Goal: Contribute content: Contribute content

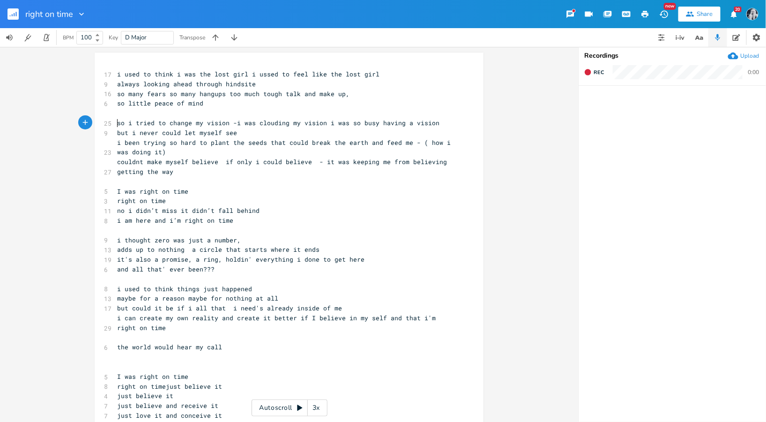
scroll to position [34, 0]
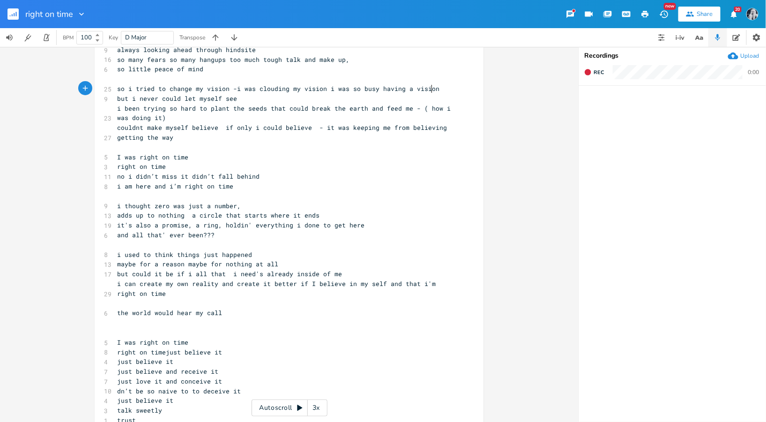
click at [433, 89] on pre "so i tried to change my vision -i was clouding my vision i was so busy having a…" at bounding box center [284, 89] width 338 height 10
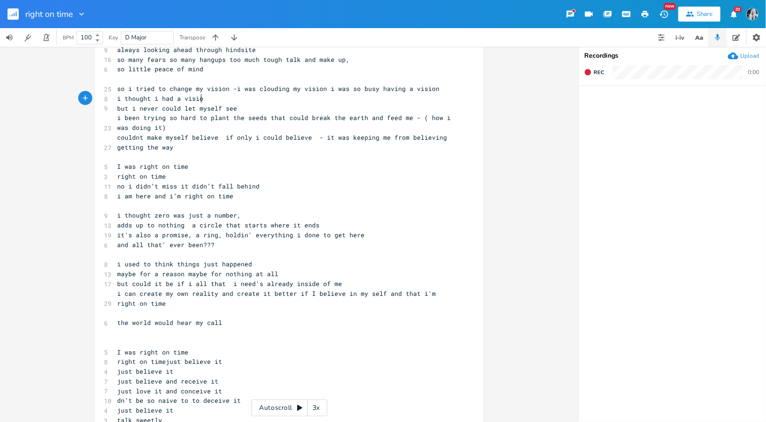
type textarea "i thought i had a vision"
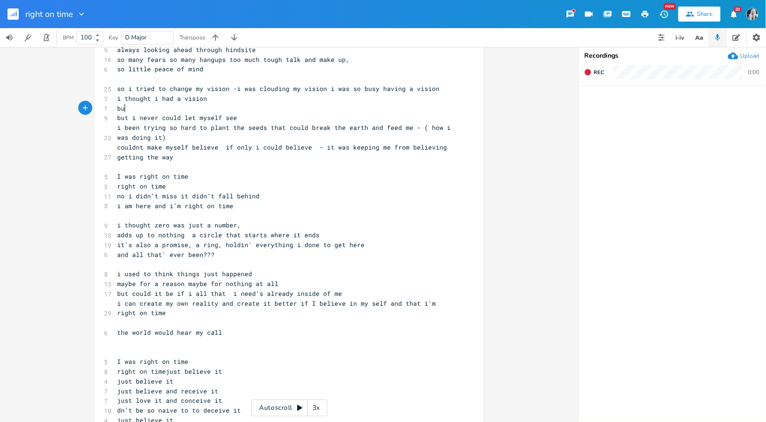
scroll to position [0, 10]
type textarea "but"
click at [216, 157] on pre "couldnt make myself believe if only i could believe - it was keeping me from be…" at bounding box center [284, 152] width 338 height 20
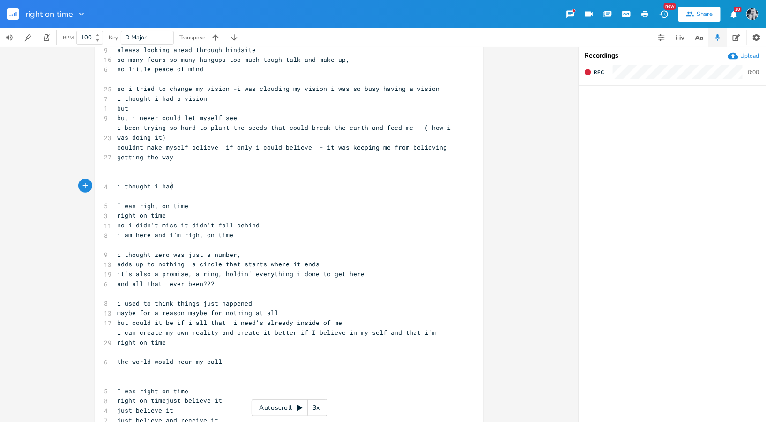
scroll to position [0, 41]
type textarea "i thought i had the perfect fision but"
type textarea "vision but i still couldn't see"
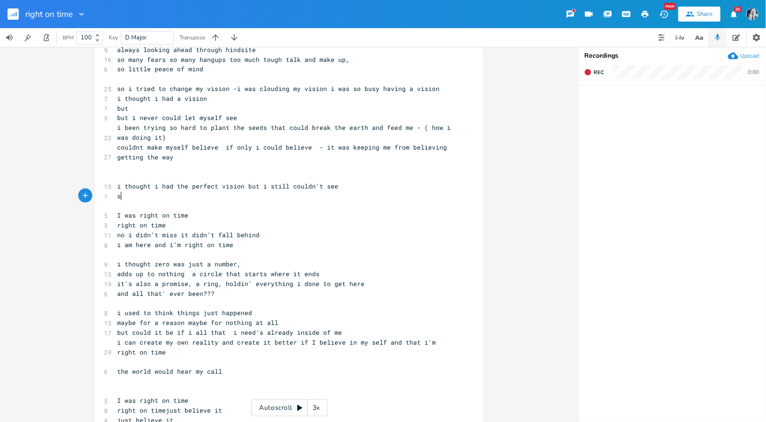
scroll to position [0, 5]
type textarea "scas\\\"
type textarea "fff"
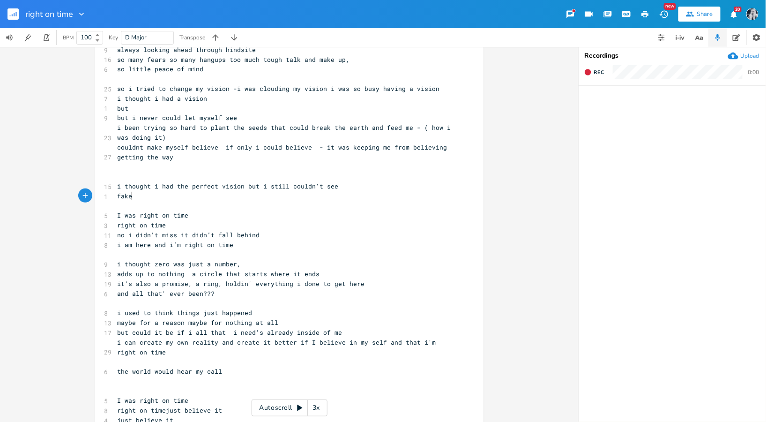
type textarea "ake"
type textarea "scattering seeds faking tea"
type textarea "i was"
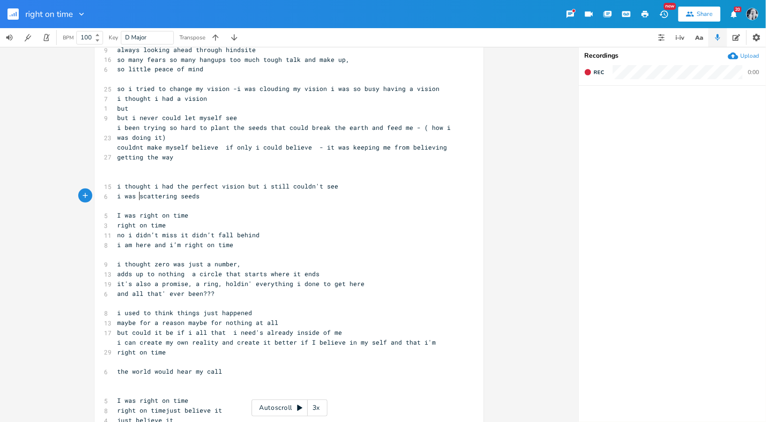
scroll to position [0, 15]
click at [201, 197] on pre "i was scattering seeds" at bounding box center [284, 196] width 338 height 10
click at [132, 199] on span "i was scattering seeds" at bounding box center [158, 196] width 82 height 8
type textarea "a"
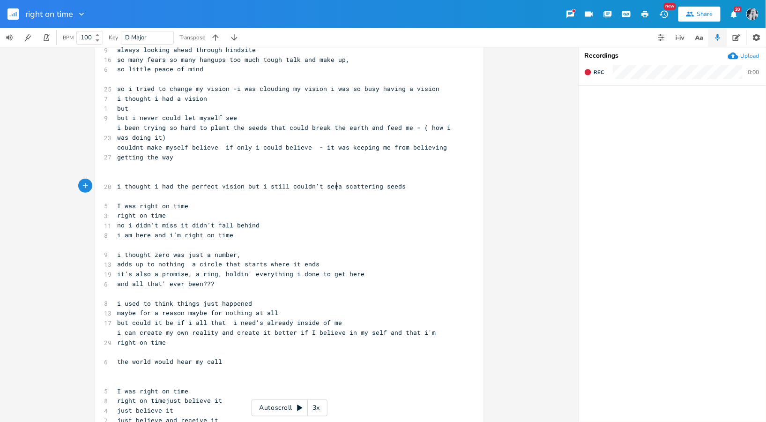
scroll to position [0, 3]
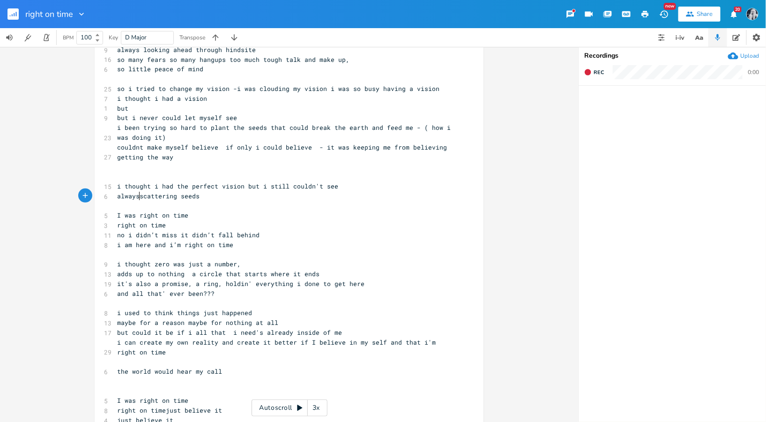
type textarea "always"
click at [212, 198] on pre "always scattering seeds" at bounding box center [284, 196] width 338 height 10
type textarea "oi"
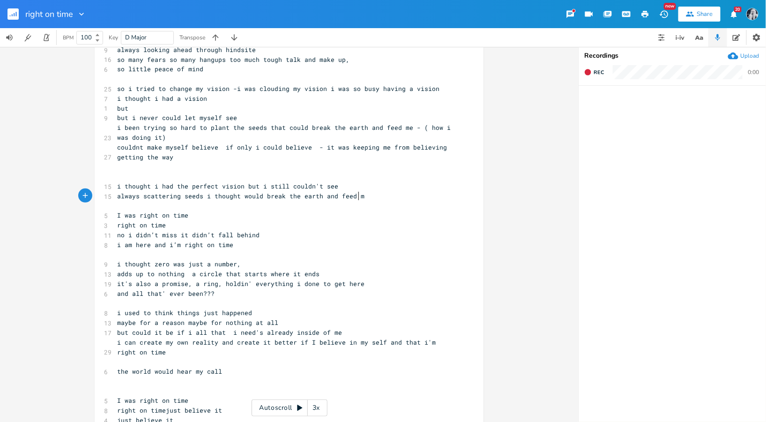
type textarea "i thought would break the earth and feed me"
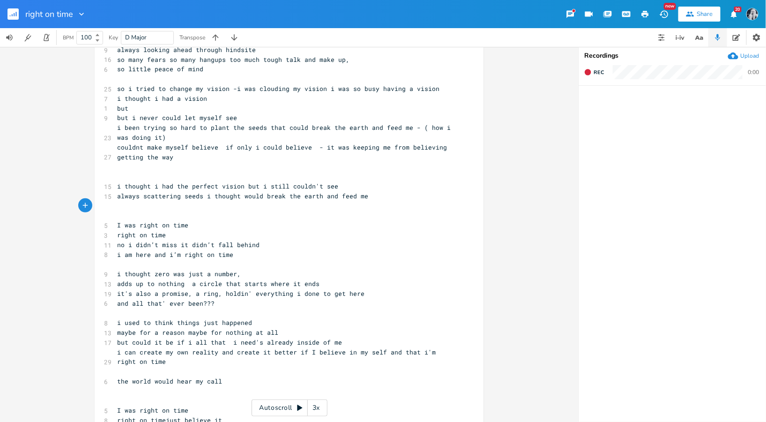
click at [244, 186] on span "i thought i had the perfect vision but i still couldn't see" at bounding box center [227, 186] width 221 height 8
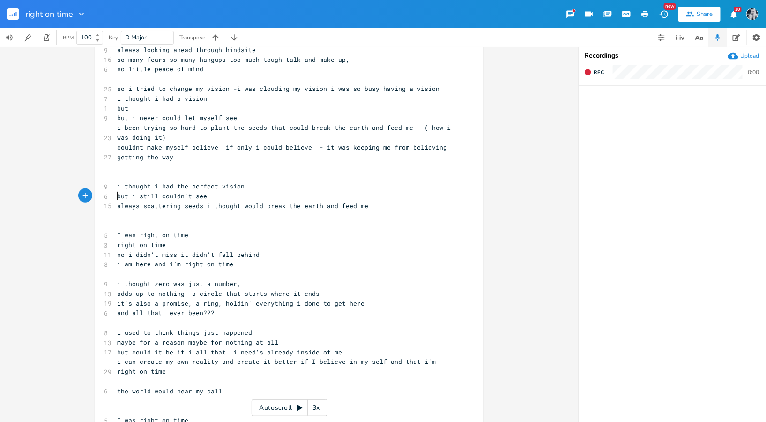
click at [115, 214] on pre "​" at bounding box center [284, 215] width 338 height 10
type textarea "i was"
drag, startPoint x: 256, startPoint y: 207, endPoint x: 201, endPoint y: 210, distance: 55.3
click at [201, 210] on pre "always scattering seeds i thought would break the earth and feed me" at bounding box center [284, 206] width 338 height 10
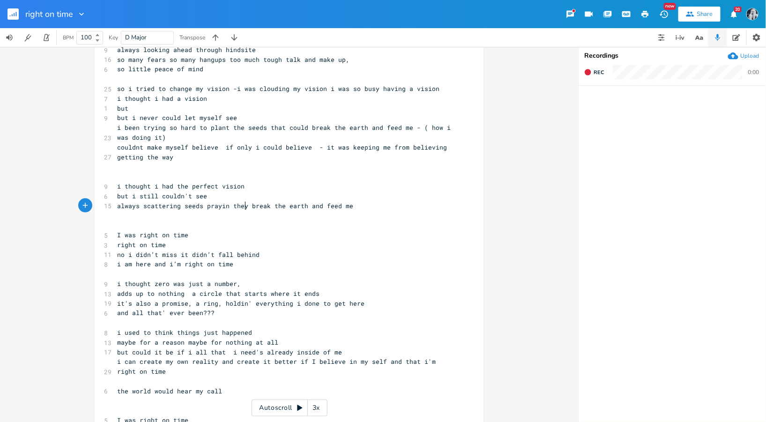
scroll to position [0, 35]
type textarea "prayin they'd"
click at [116, 214] on pre "​" at bounding box center [284, 215] width 338 height 10
type textarea "running"
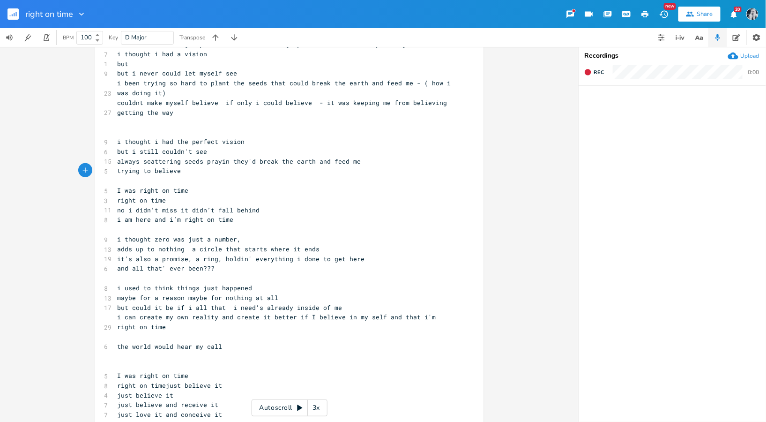
scroll to position [80, 0]
type textarea "trying to believe"
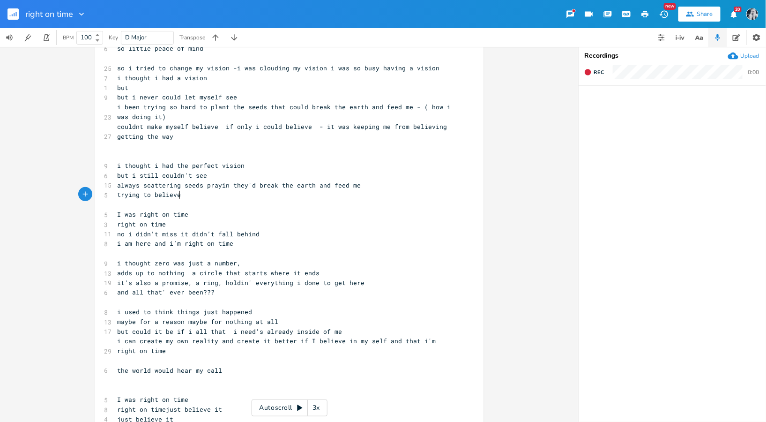
click at [187, 176] on span "but i still couldn't see" at bounding box center [162, 175] width 90 height 8
type textarea "let myself"
click at [179, 198] on pre "trying to believe" at bounding box center [284, 195] width 338 height 10
click at [141, 196] on span "trying to believe" at bounding box center [149, 194] width 64 height 8
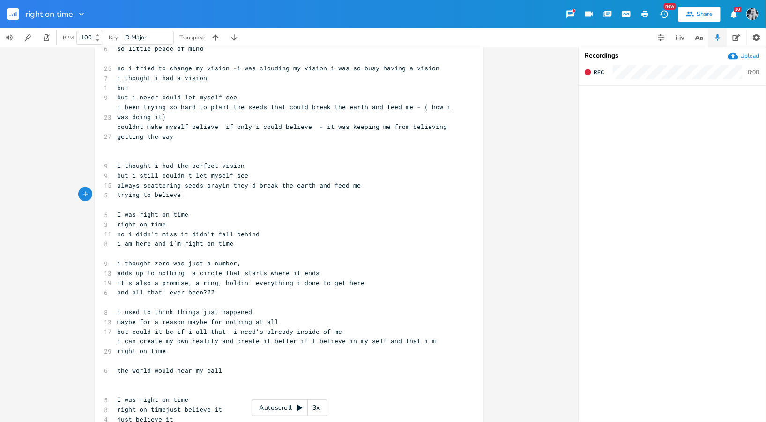
click at [141, 196] on span "trying to believe" at bounding box center [149, 194] width 64 height 8
type textarea "so hard"
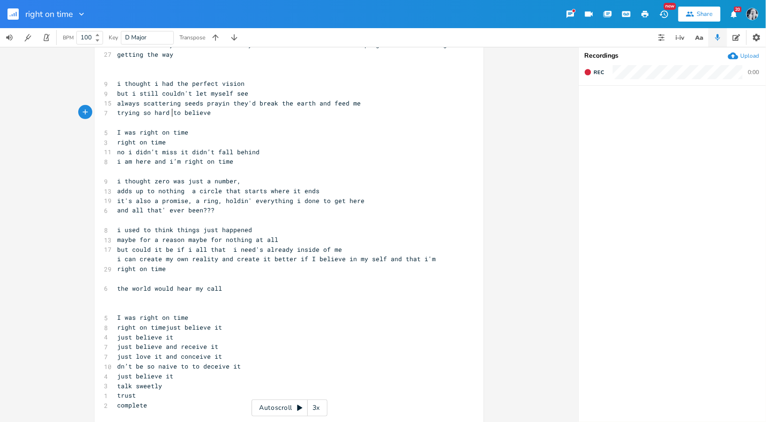
scroll to position [137, 0]
type textarea "an create my own reality and create it better if I believe in my self and that …"
drag, startPoint x: 140, startPoint y: 268, endPoint x: 126, endPoint y: 257, distance: 17.7
click at [126, 257] on pre "i can create my own reality and create it better if I believe in my self and th…" at bounding box center [284, 263] width 338 height 20
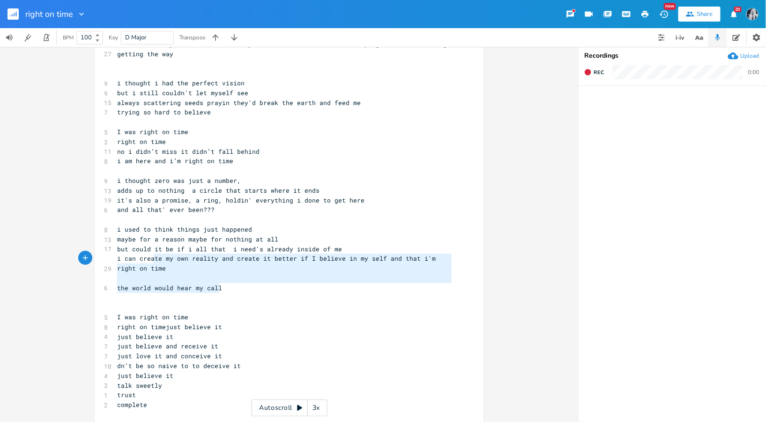
type textarea "i used to think things just happened maybe for a reason maybe for nothing at al…"
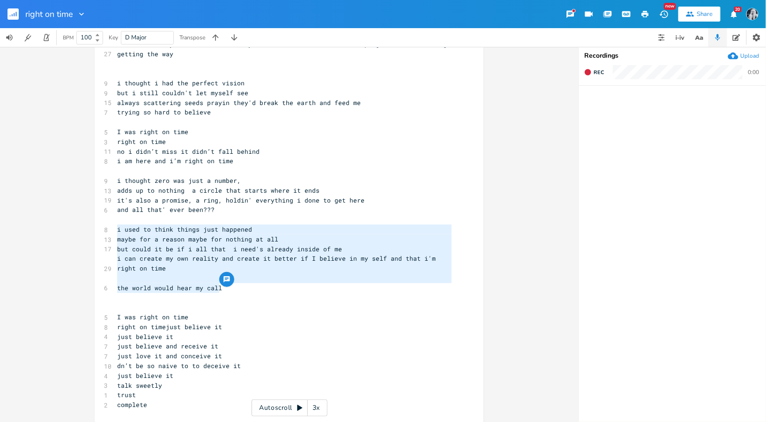
drag, startPoint x: 218, startPoint y: 289, endPoint x: 109, endPoint y: 226, distance: 126.1
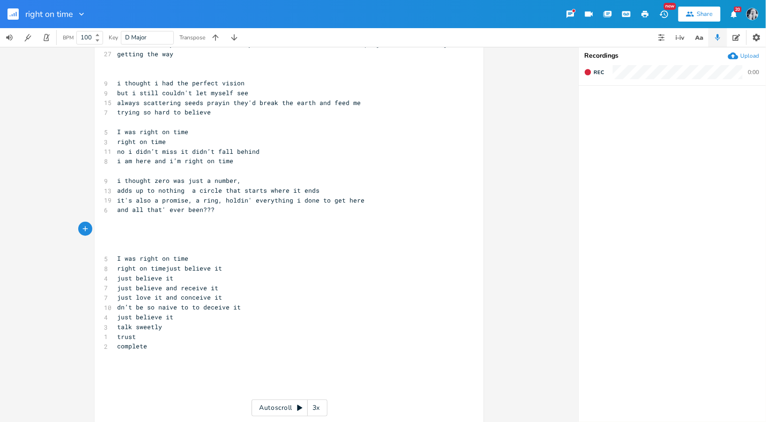
click at [235, 164] on pre "i am here and i’m right on time" at bounding box center [284, 161] width 338 height 10
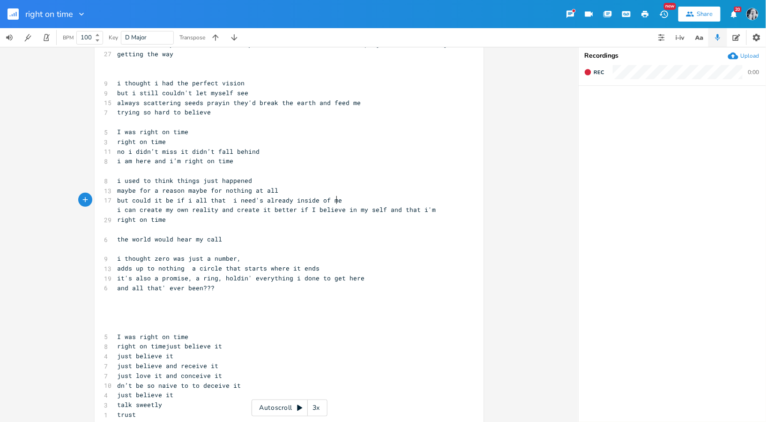
click at [336, 203] on pre "but could it be if i all that i need's already inside of me" at bounding box center [284, 200] width 338 height 10
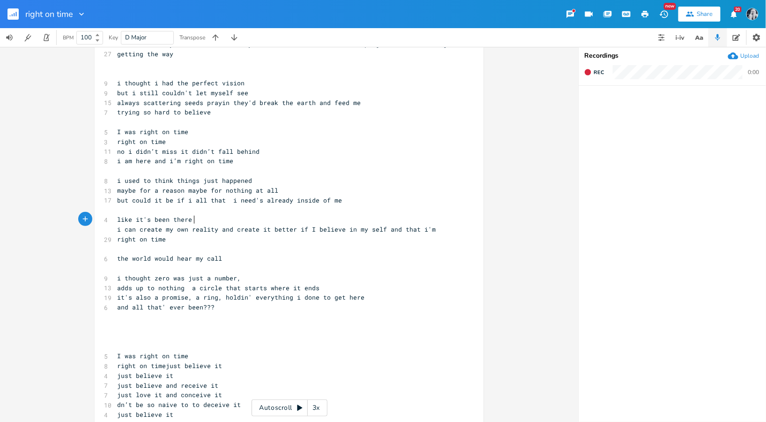
scroll to position [0, 52]
type textarea "like it's been there all the time"
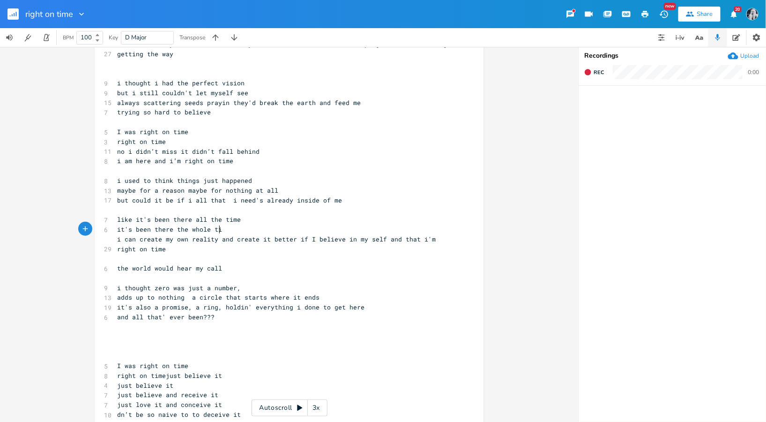
type textarea "it's been there the whole time"
click at [179, 201] on span "but could it be if i all that i need's already inside of me" at bounding box center [229, 200] width 225 height 8
type textarea "that"
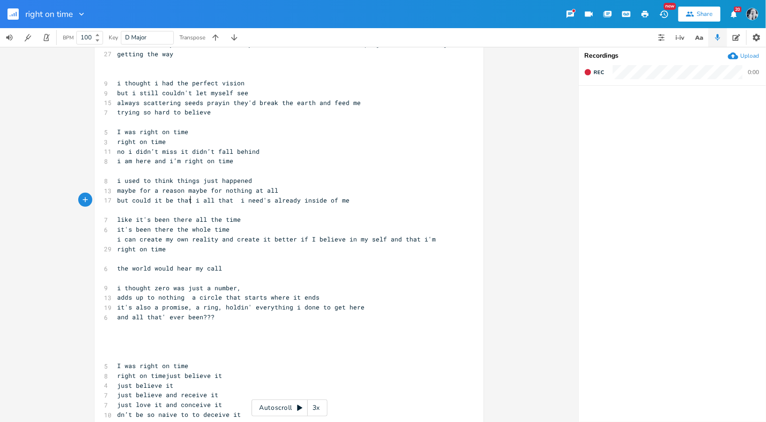
click at [233, 201] on span "but could it be that i all that i need's already inside of me" at bounding box center [233, 200] width 232 height 8
click at [117, 220] on span "like it's been there all the time" at bounding box center [179, 219] width 124 height 8
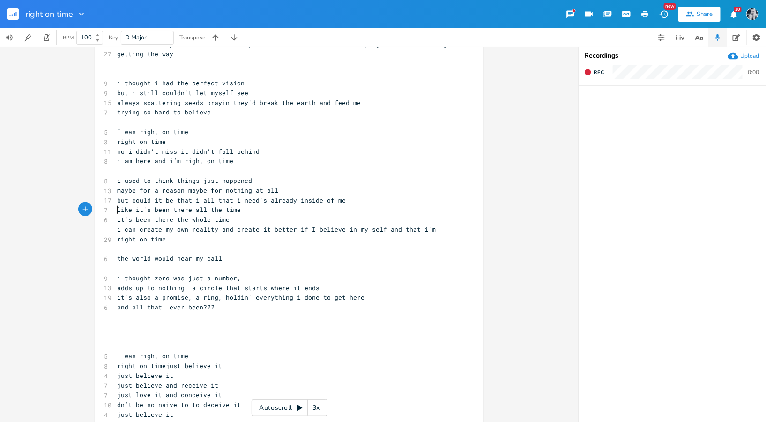
click at [343, 201] on pre "but could it be that i all that i need's already inside of me" at bounding box center [284, 200] width 338 height 10
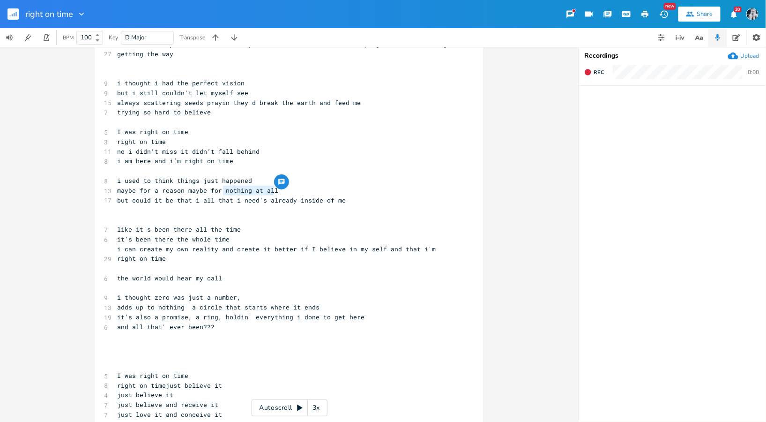
drag, startPoint x: 273, startPoint y: 191, endPoint x: 221, endPoint y: 192, distance: 51.5
click at [221, 192] on pre "maybe for a reason maybe for nothing at all" at bounding box center [284, 190] width 338 height 10
type textarea "no reason al"
type textarea "t all"
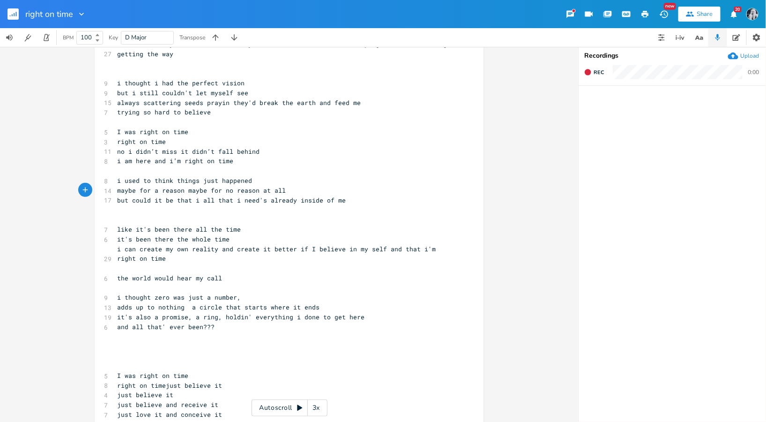
click at [351, 203] on pre "but could it be that i all that i need's already inside of me" at bounding box center [284, 200] width 338 height 10
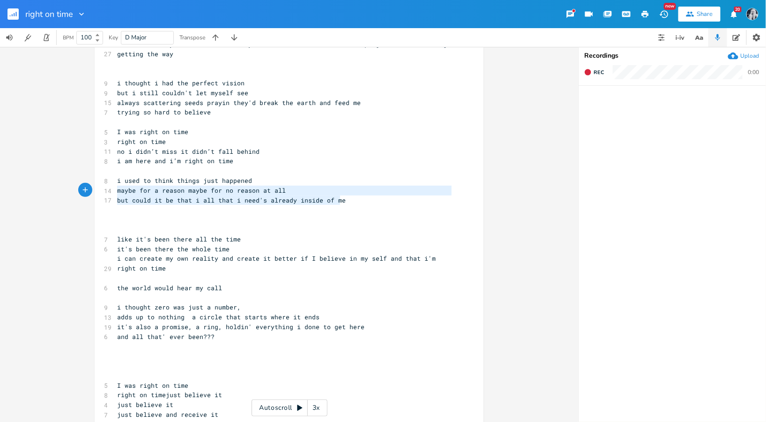
type textarea "i used to think things just happened maybe for a reason maybe for no reason at …"
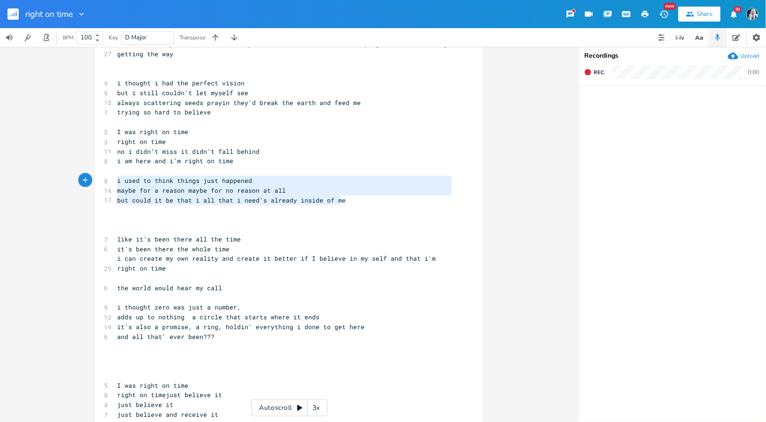
drag, startPoint x: 342, startPoint y: 201, endPoint x: 88, endPoint y: 183, distance: 254.5
click at [88, 183] on div "i used to think things just happened maybe for a reason maybe for no reason at …" at bounding box center [289, 234] width 578 height 375
click at [298, 209] on pre "​" at bounding box center [284, 210] width 338 height 10
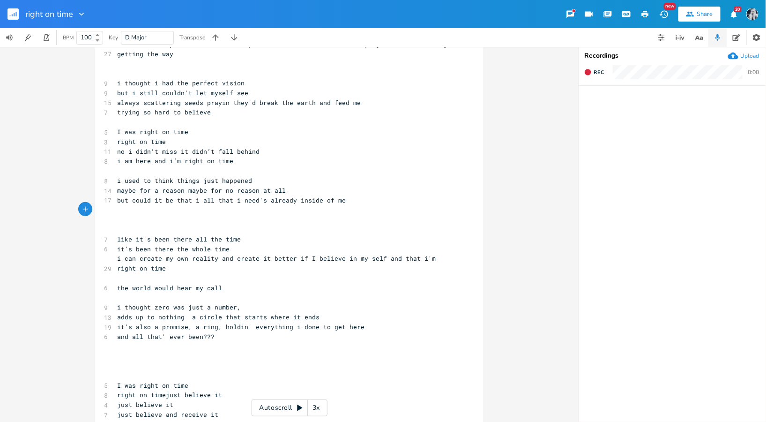
click at [252, 95] on pre "but i still couldn't let myself see" at bounding box center [284, 93] width 338 height 10
click at [136, 104] on span "always scattering seeds prayin they'd break the earth and feed me" at bounding box center [239, 102] width 244 height 8
type textarea "blindly"
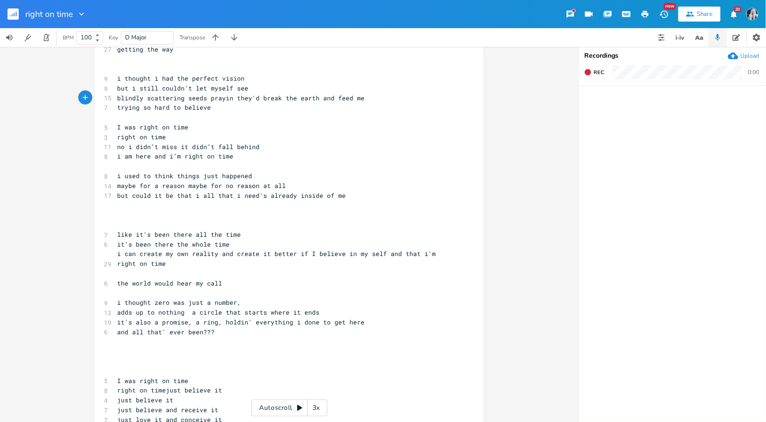
click at [117, 202] on span "​" at bounding box center [117, 204] width 0 height 8
click at [187, 196] on span "but could it be that i all that i need's already inside of me" at bounding box center [231, 195] width 229 height 8
click at [115, 203] on pre "​" at bounding box center [284, 205] width 338 height 10
click at [215, 186] on span "maybe for a reason maybe for no reason at all" at bounding box center [201, 185] width 169 height 8
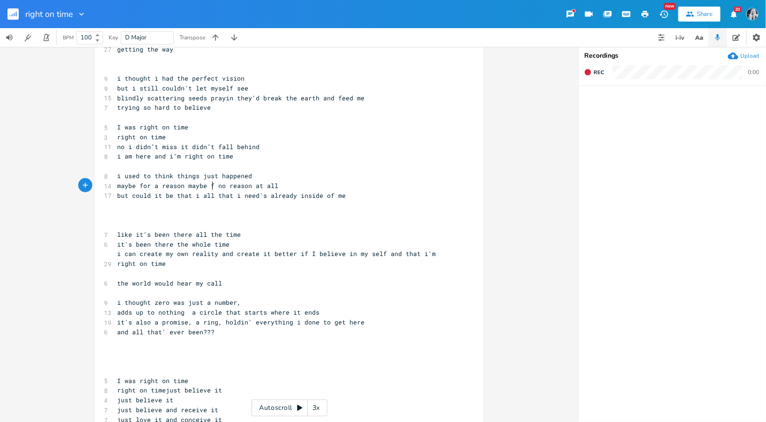
type textarea "for"
click at [115, 203] on pre "​" at bounding box center [284, 205] width 338 height 10
type textarea "a compass and"
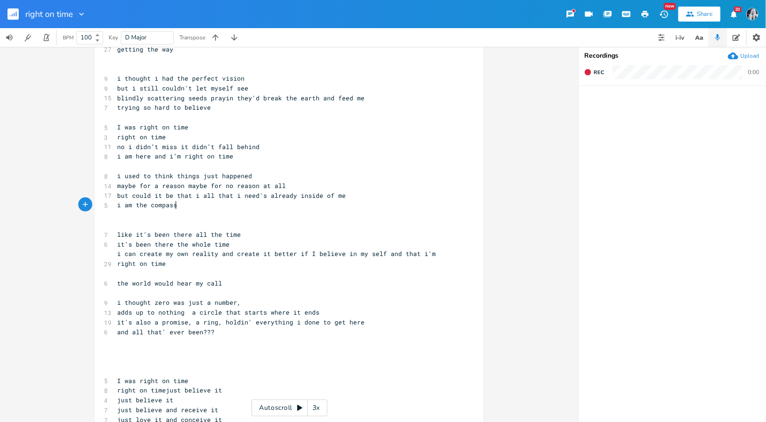
type textarea "i am the compass"
type textarea "with a comp"
type textarea "m"
type textarea "my own compass to follow"
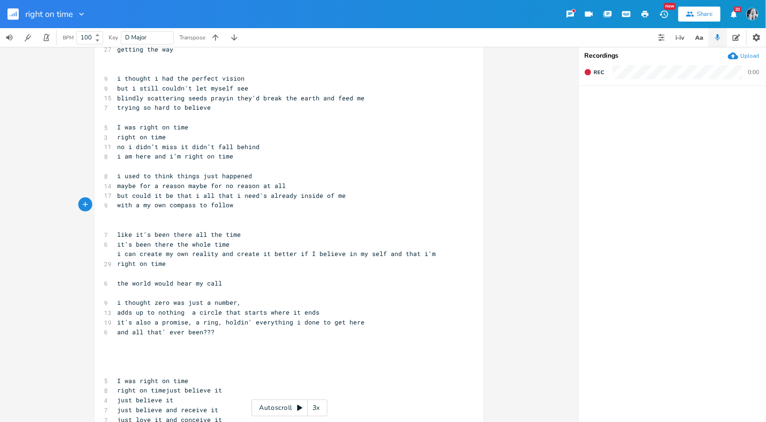
click at [136, 206] on span "with a my own compass to follow" at bounding box center [175, 204] width 116 height 8
type textarea "got"
click at [191, 207] on span "got my own compass to follow" at bounding box center [169, 204] width 105 height 8
type textarea "i can"
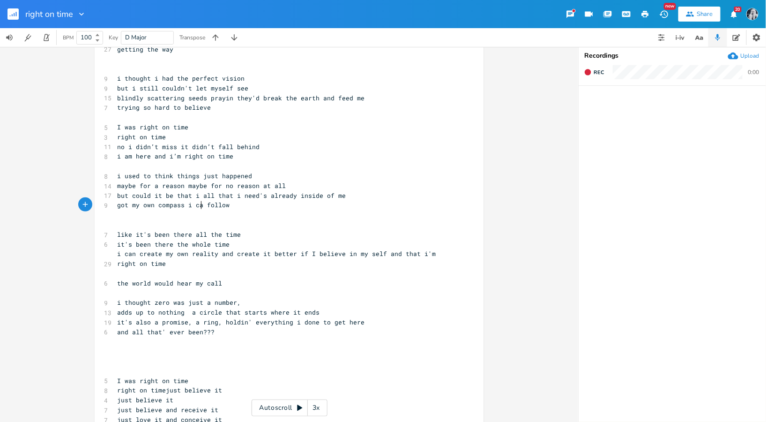
scroll to position [0, 12]
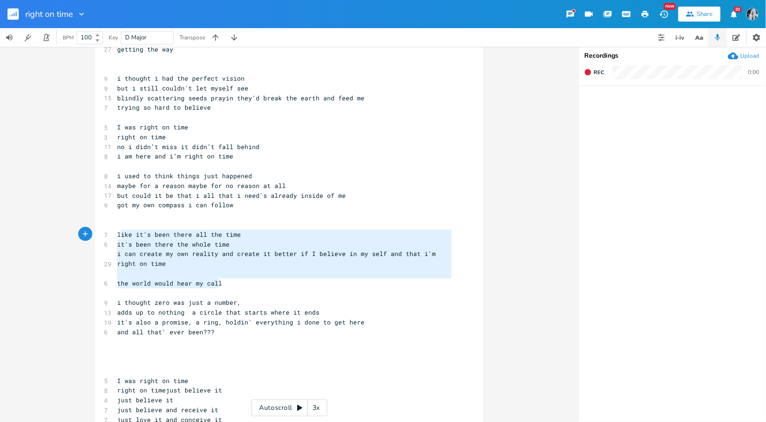
type textarea "like it's been there all the time it's been there the whole time i can create m…"
drag, startPoint x: 224, startPoint y: 286, endPoint x: 115, endPoint y: 236, distance: 120.1
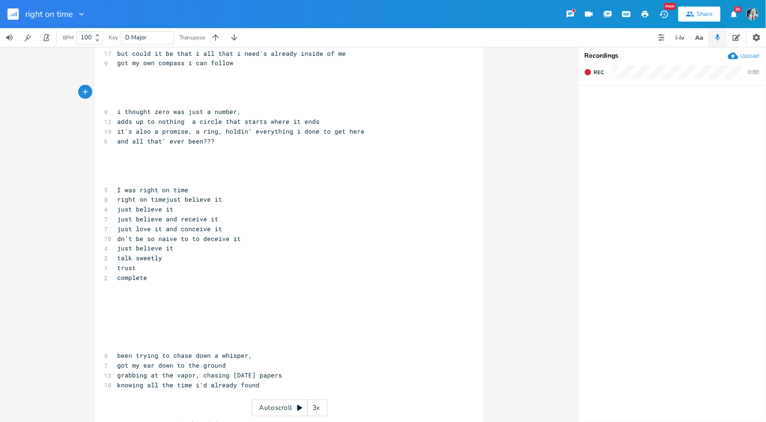
scroll to position [286, 0]
click at [127, 314] on pre "​" at bounding box center [284, 314] width 338 height 10
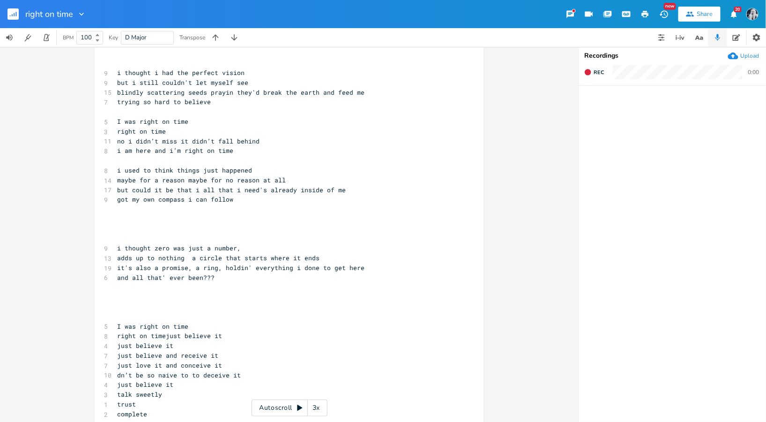
scroll to position [147, 0]
click at [123, 238] on pre "​" at bounding box center [284, 239] width 338 height 10
click at [115, 249] on pre "i thought zero was just a number," at bounding box center [284, 249] width 338 height 10
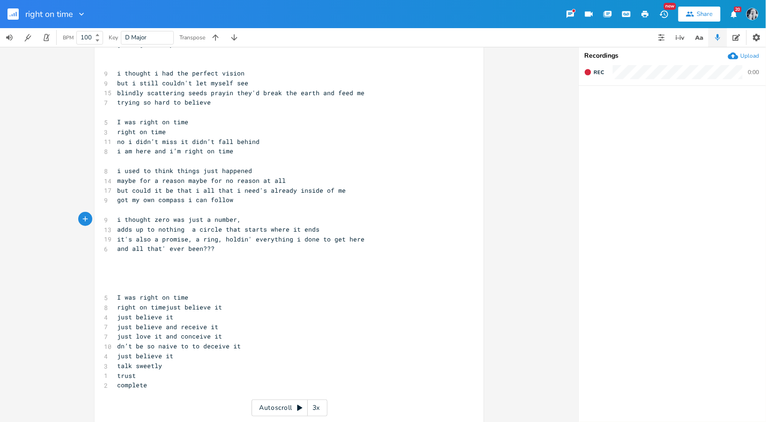
scroll to position [155, 0]
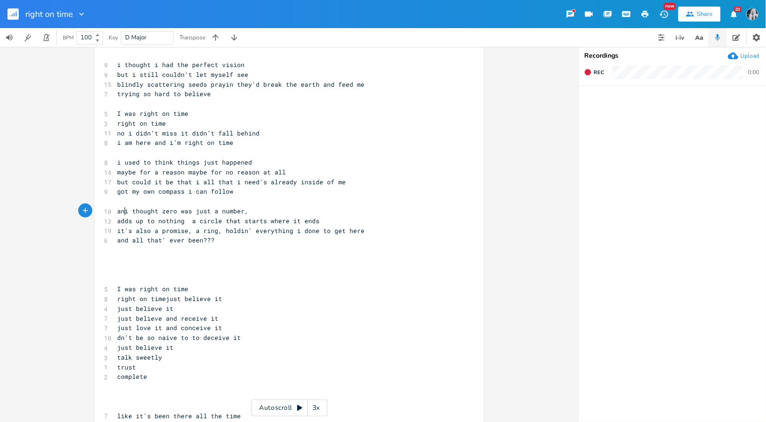
type textarea "and"
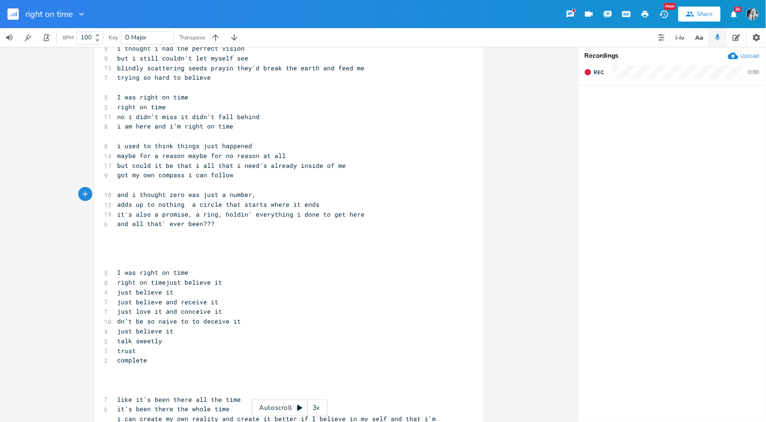
scroll to position [165, 0]
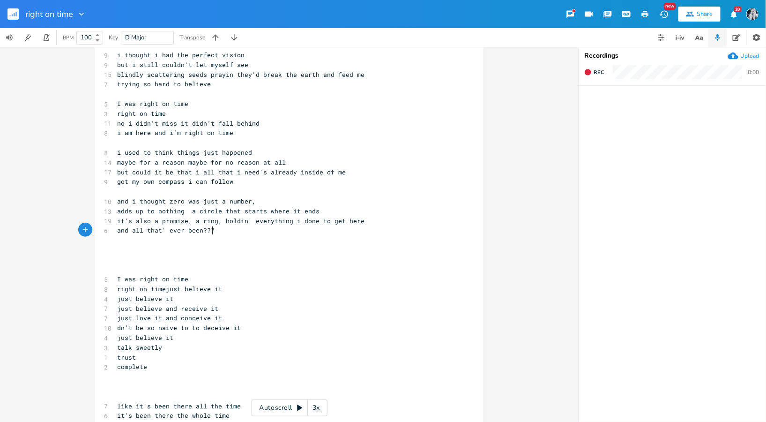
click at [210, 232] on pre "and all that' ever been???" at bounding box center [284, 230] width 338 height 10
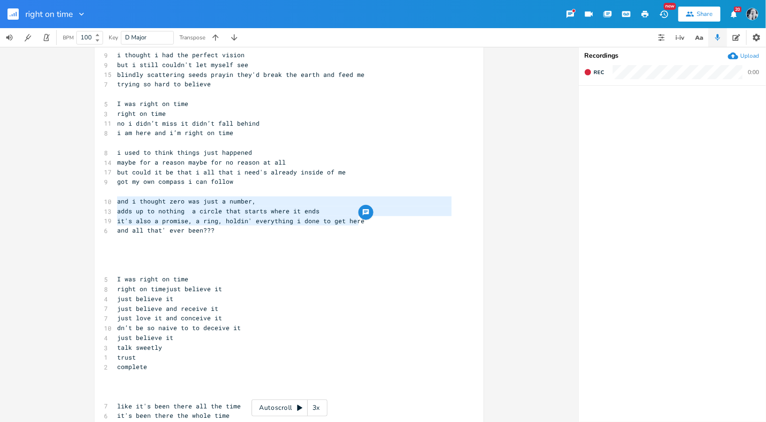
drag, startPoint x: 364, startPoint y: 219, endPoint x: 88, endPoint y: 203, distance: 276.8
click at [88, 203] on div "and i thought zero was just a number, adds up to nothing a circle that starts w…" at bounding box center [289, 234] width 578 height 375
type textarea "and i thought zero was just a number, adds up to nothing a circle that starts w…"
click at [210, 231] on pre "and all that' ever been???" at bounding box center [284, 230] width 338 height 10
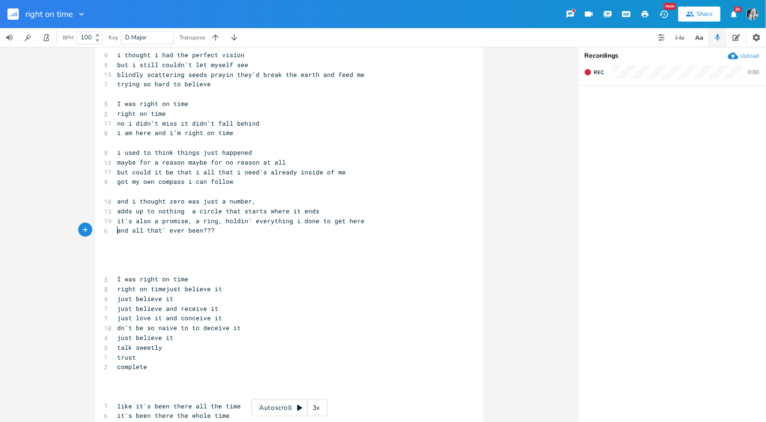
click at [117, 231] on span "and all that' ever been???" at bounding box center [165, 230] width 97 height 8
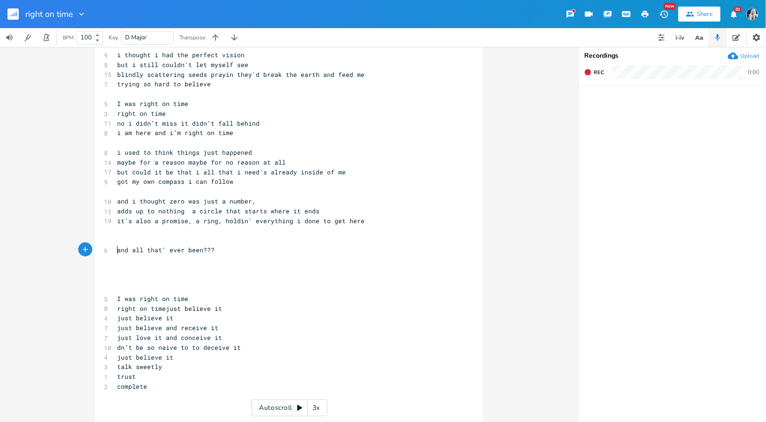
click at [115, 230] on pre "​" at bounding box center [284, 230] width 338 height 10
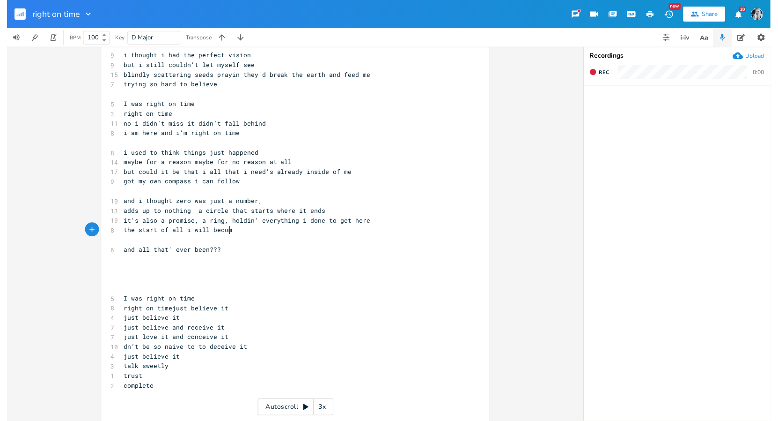
scroll to position [0, 77]
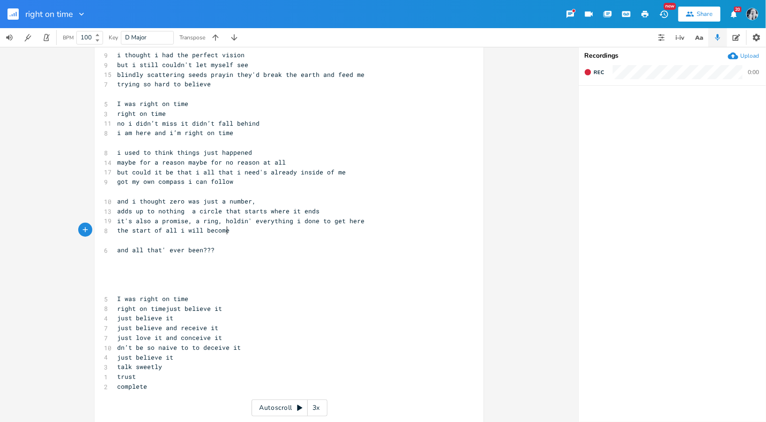
type textarea "the start of all i will become"
click at [117, 213] on span "adds up to nothing a circle that starts where it ends" at bounding box center [218, 211] width 202 height 8
click at [224, 230] on pre "the start of all i will become" at bounding box center [284, 230] width 338 height 10
click at [366, 217] on pre "it's also a promise, a ring, holdin' everything i done to get here" at bounding box center [284, 221] width 338 height 10
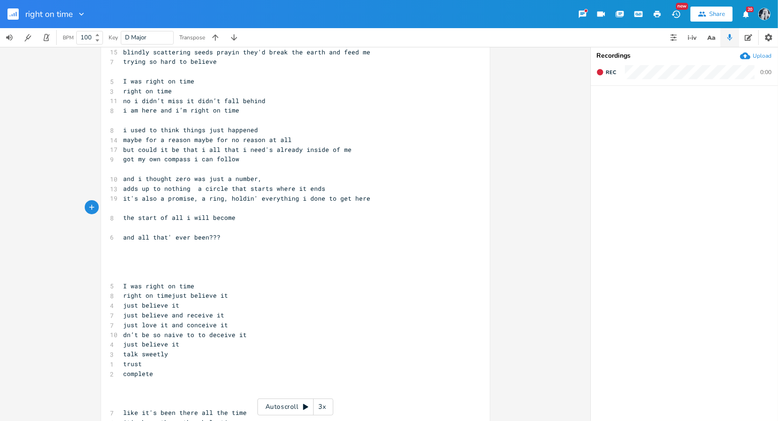
scroll to position [234, 0]
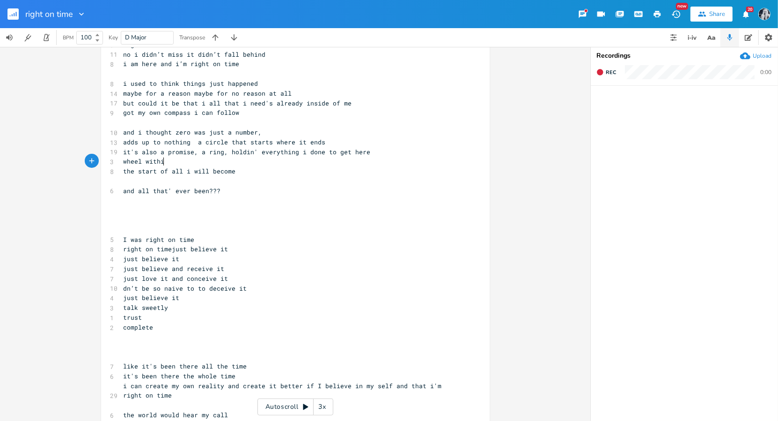
type textarea "wheel within"
click at [144, 164] on span "wheel within" at bounding box center [146, 161] width 45 height 8
type textarea "that rolls"
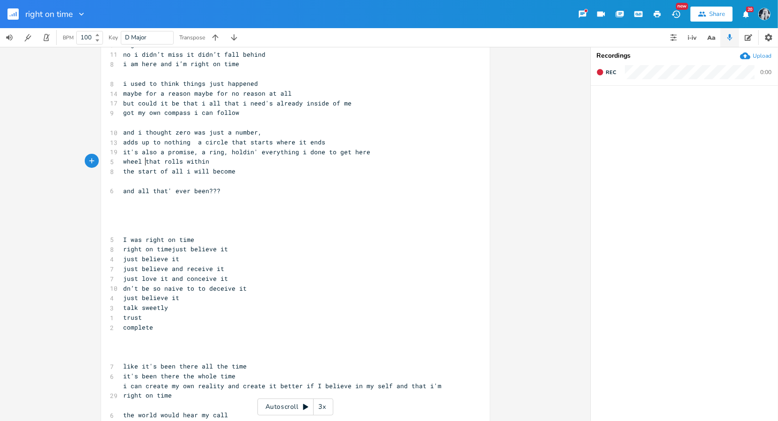
click at [143, 163] on span "wheel that rolls within" at bounding box center [167, 161] width 86 height 8
type textarea "of time"
click at [239, 163] on pre "wheel of time that rolls within" at bounding box center [291, 161] width 338 height 10
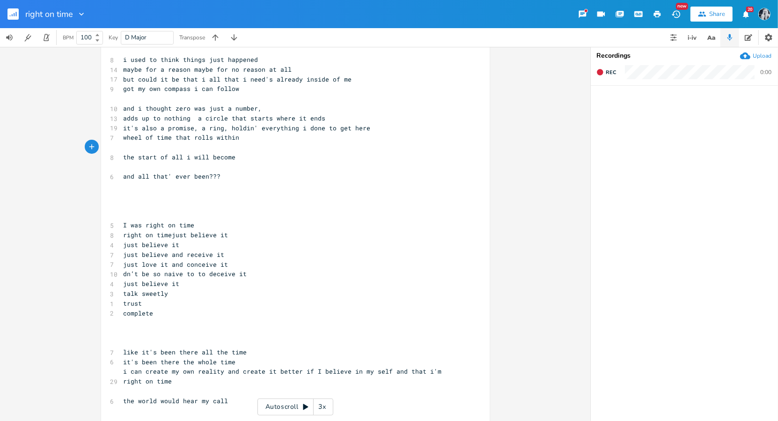
scroll to position [267, 0]
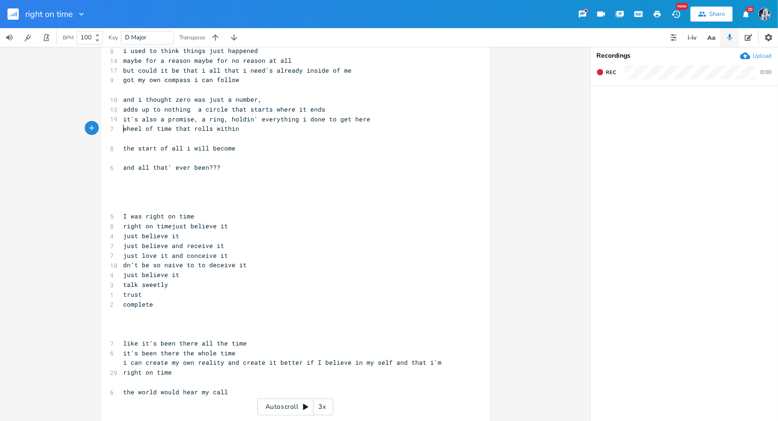
click at [124, 128] on span "wheel of time that rolls within" at bounding box center [182, 128] width 116 height 8
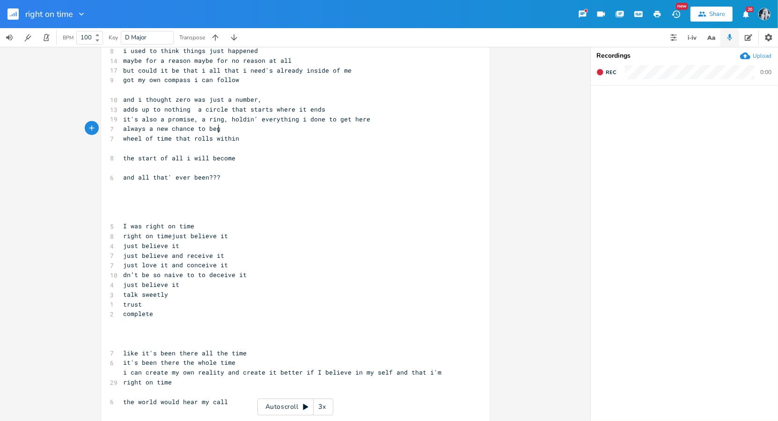
type textarea "always a new chance to begin"
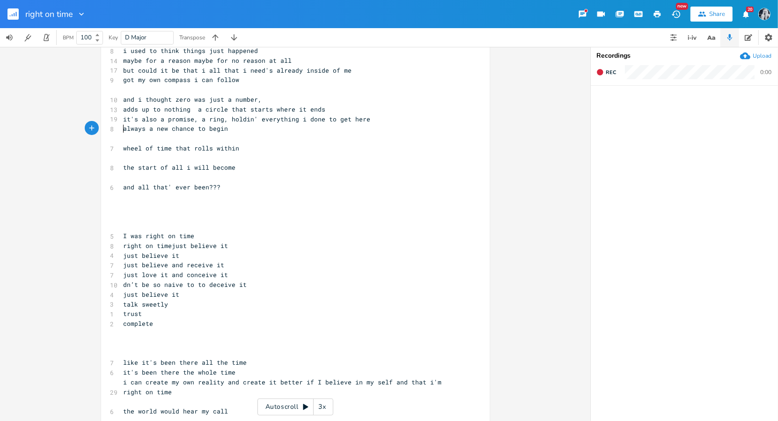
click at [122, 126] on pre "always a new chance to begin" at bounding box center [291, 129] width 338 height 10
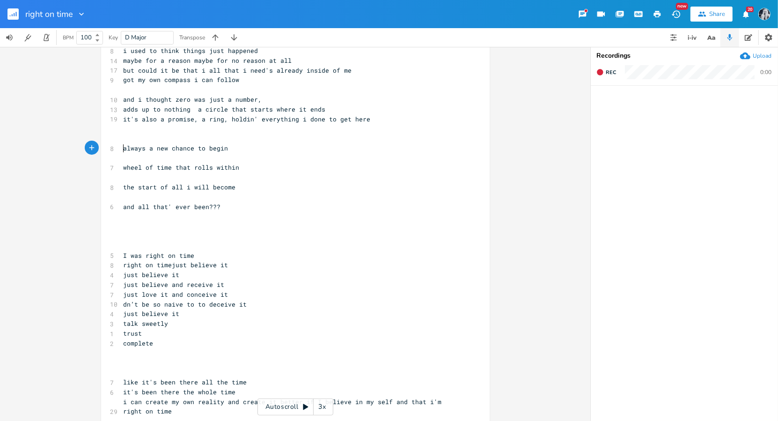
click at [122, 127] on pre "​" at bounding box center [291, 129] width 338 height 10
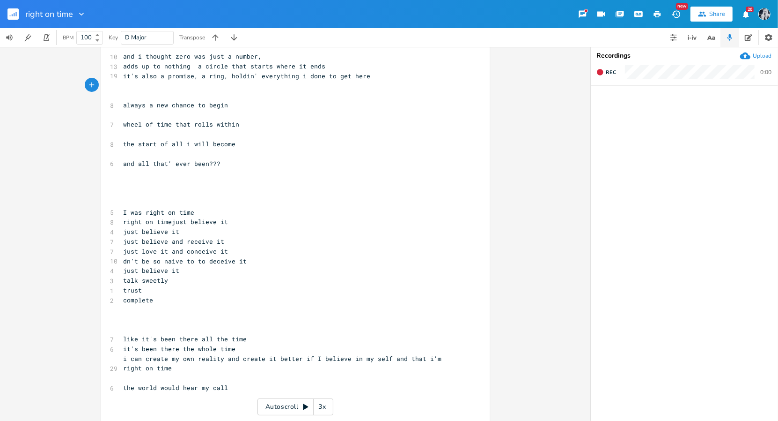
scroll to position [311, 0]
click at [168, 221] on span "right on timejust believe it" at bounding box center [176, 221] width 105 height 8
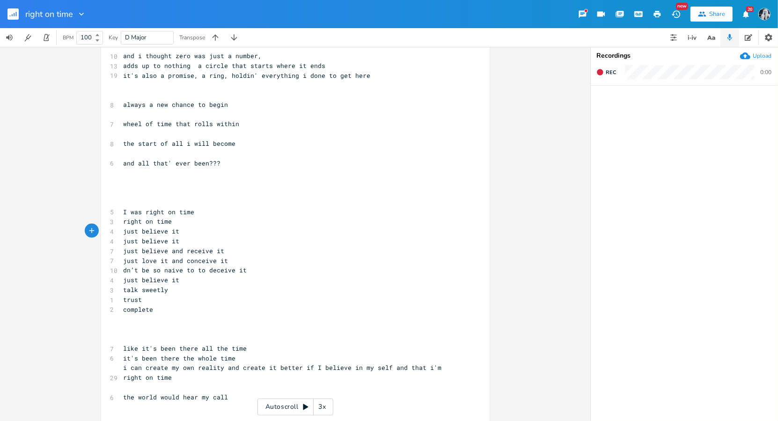
click at [183, 253] on span "just believe and receive it" at bounding box center [174, 250] width 101 height 8
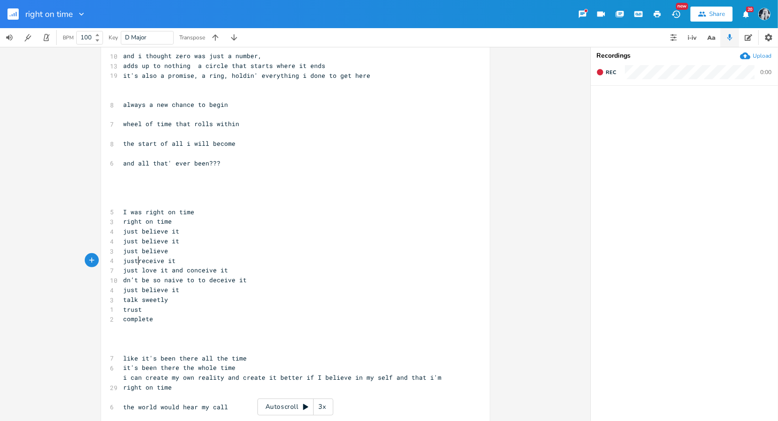
scroll to position [0, 11]
type textarea "just"
click at [179, 291] on pre "just believe it" at bounding box center [291, 290] width 338 height 10
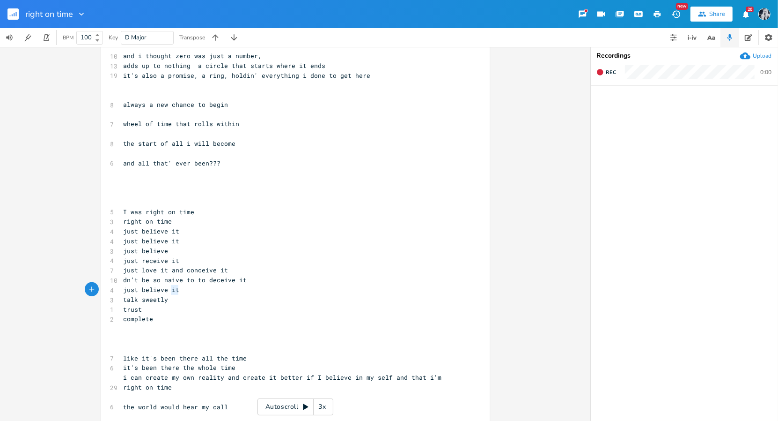
type textarea "just believe it"
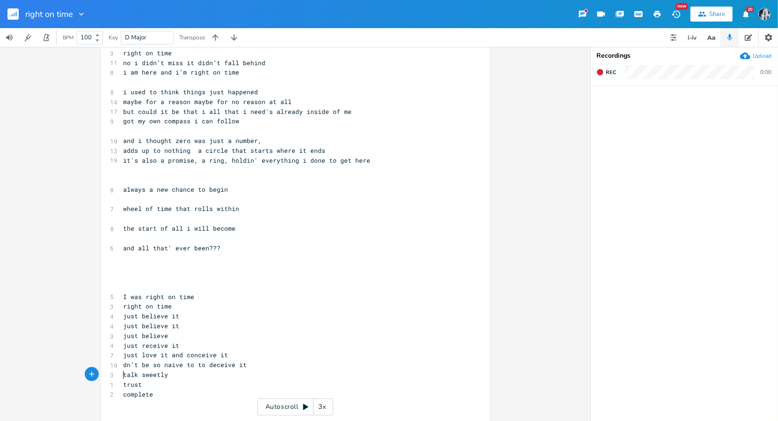
scroll to position [222, 0]
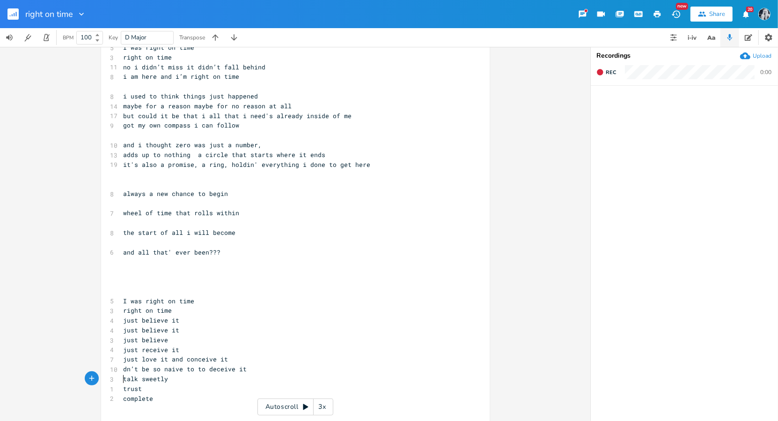
click at [124, 173] on pre "​" at bounding box center [291, 174] width 338 height 10
type textarea "i'm not afraid to begin"
type textarea "try again"
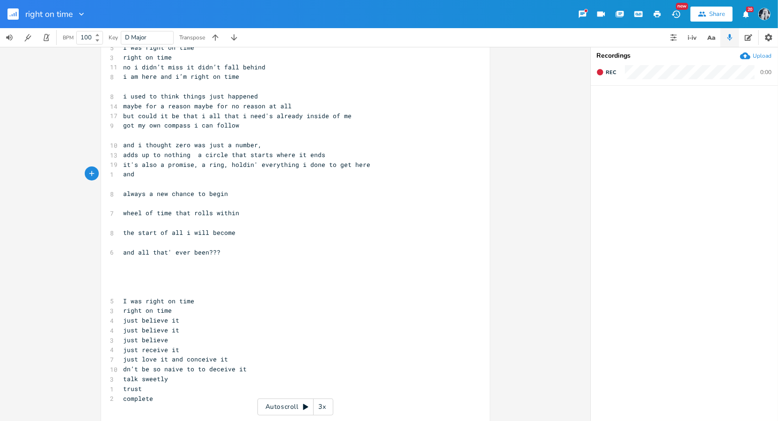
type textarea "and"
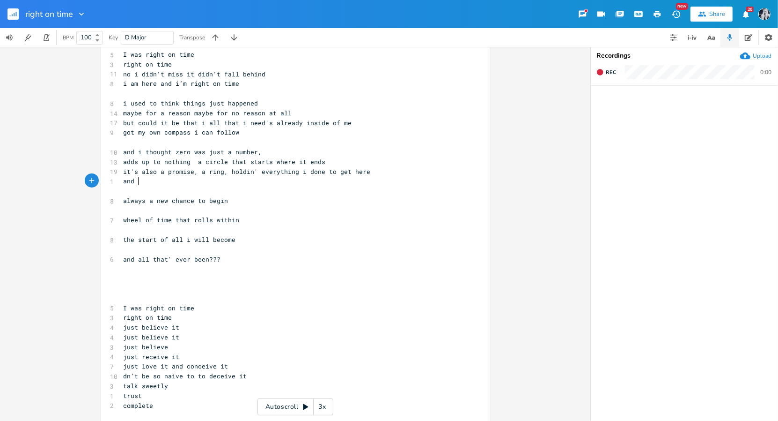
scroll to position [0, 0]
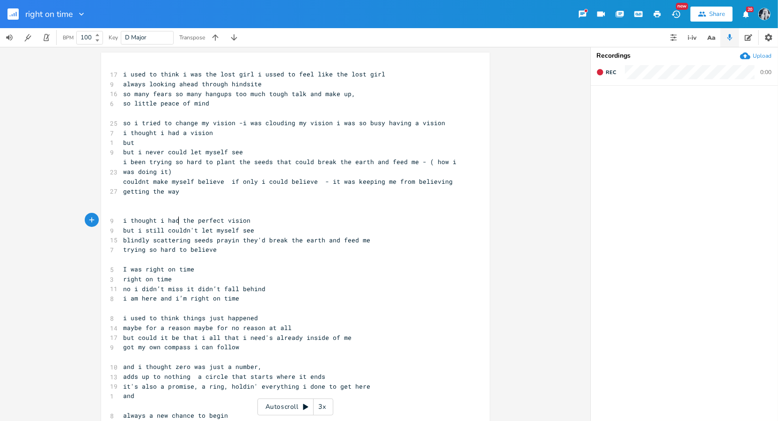
click at [175, 221] on span "i thought i had the perfect vision" at bounding box center [187, 220] width 127 height 8
type textarea "d to have"
click at [129, 222] on span "i thought i had to have the perfect vision" at bounding box center [202, 220] width 157 height 8
drag, startPoint x: 195, startPoint y: 229, endPoint x: 142, endPoint y: 231, distance: 52.5
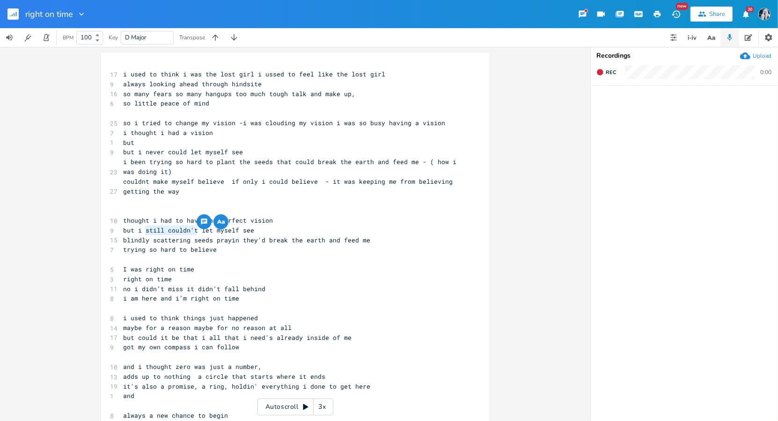
click at [142, 231] on span "but i still couldn't let myself see" at bounding box center [189, 230] width 131 height 8
type textarea "v"
type textarea "never could"
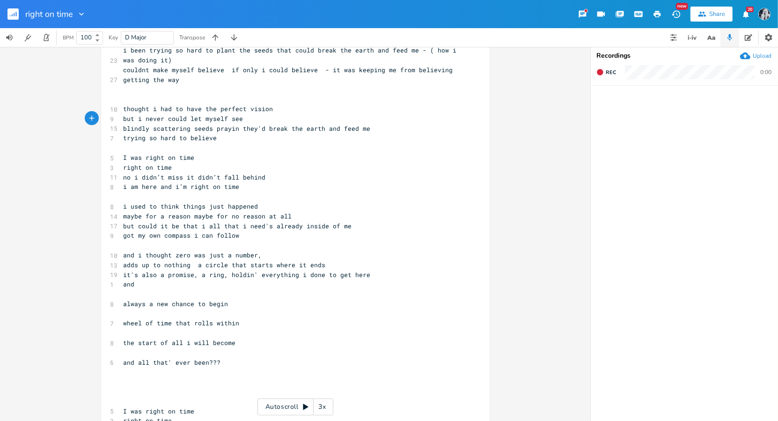
scroll to position [112, 0]
click at [133, 178] on span "no i didn’t miss it didn’t fall behind" at bounding box center [195, 176] width 142 height 8
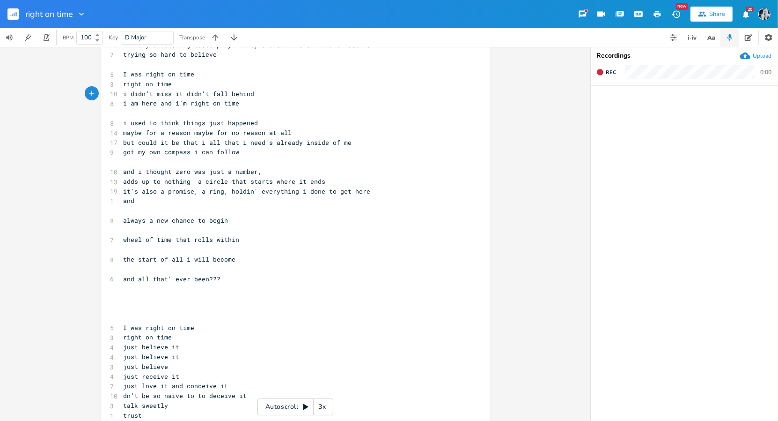
scroll to position [195, 0]
click at [136, 200] on pre "and" at bounding box center [291, 200] width 338 height 10
type textarea "and"
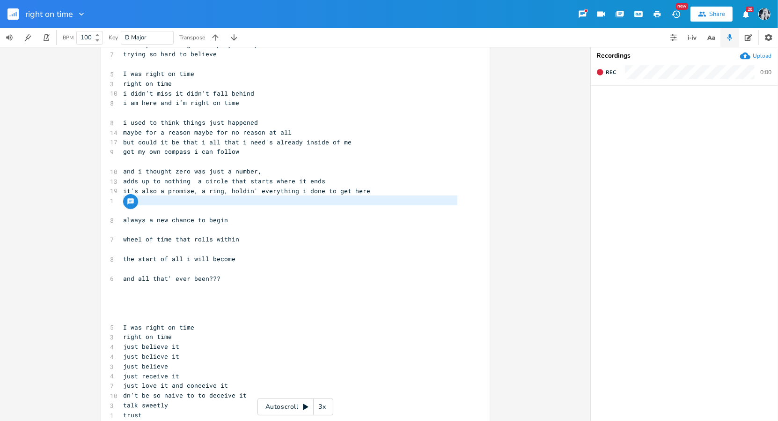
click at [283, 281] on pre "and all that' ever been???" at bounding box center [291, 279] width 338 height 10
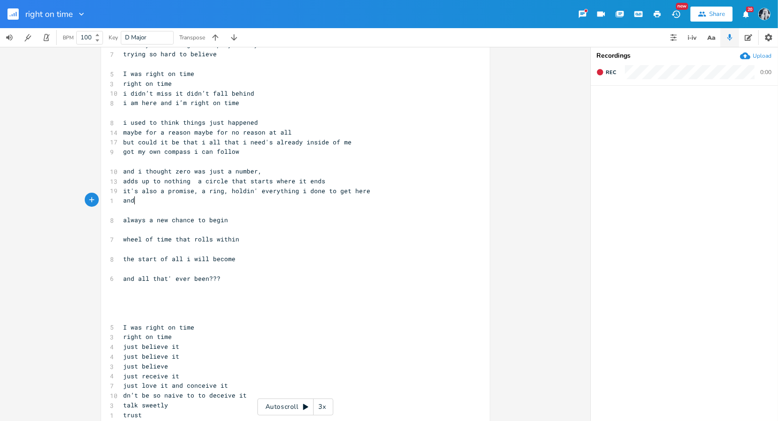
click at [131, 200] on span "and" at bounding box center [129, 200] width 11 height 8
type textarea "spinning begib"
type textarea "nning again again"
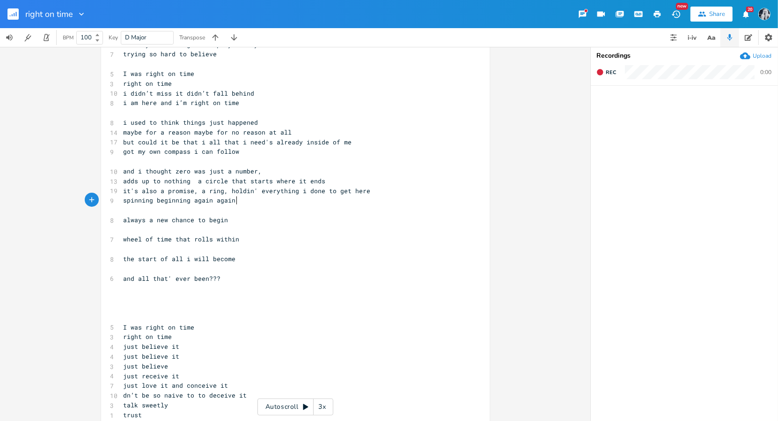
scroll to position [0, 50]
click at [213, 203] on span "spinning beginning again again" at bounding box center [180, 200] width 112 height 8
type textarea "n"
click at [123, 305] on pre "​" at bounding box center [291, 308] width 338 height 10
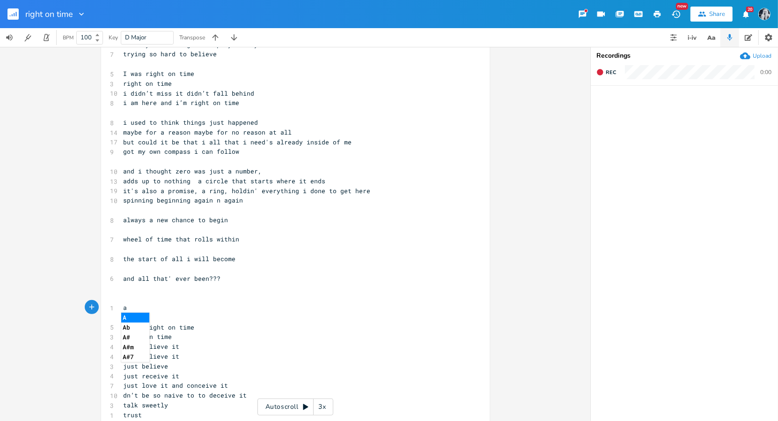
scroll to position [0, 4]
type textarea "a b c d e"
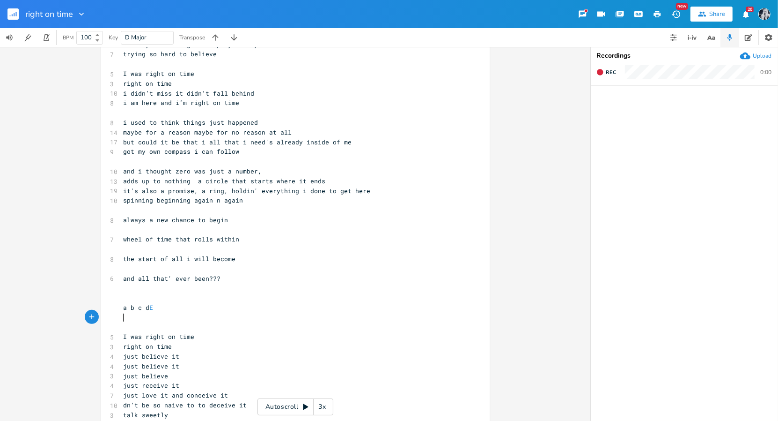
scroll to position [0, 3]
type textarea "d"
click at [155, 311] on pre "a b c d E" at bounding box center [291, 308] width 338 height 10
click at [125, 318] on span "d" at bounding box center [126, 317] width 4 height 8
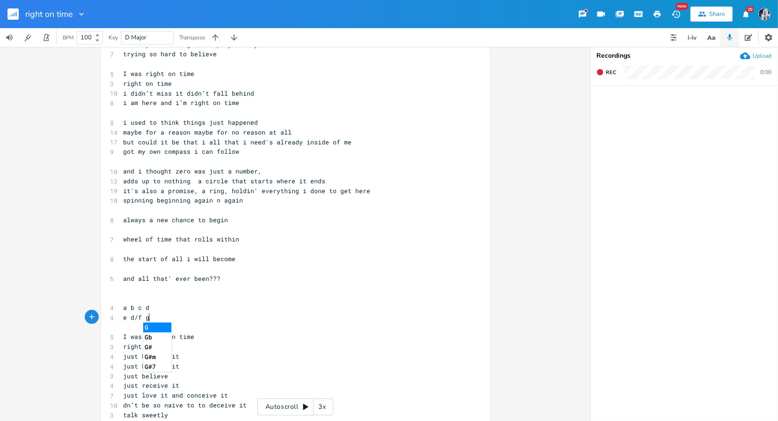
scroll to position [0, 18]
type textarea "e d/f g d"
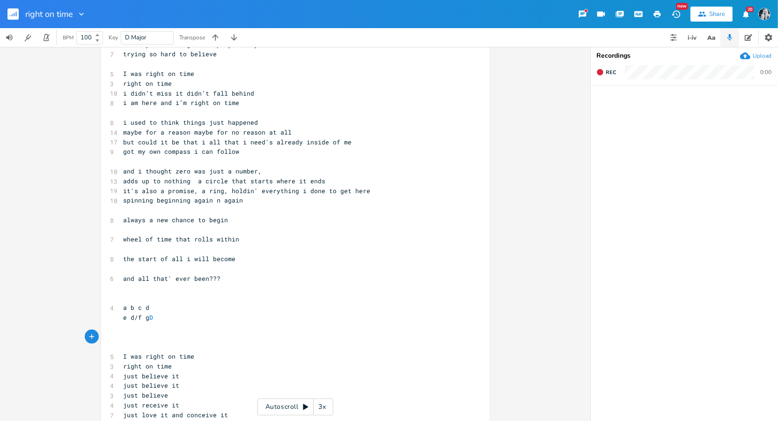
click at [146, 319] on span "e d/f g D" at bounding box center [139, 317] width 30 height 8
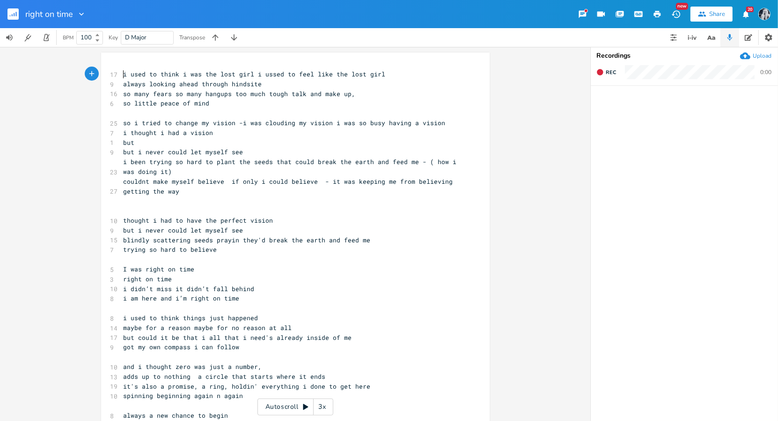
click at [124, 75] on span "i used to think i was the lost girl i ussed to feel like the lost girl" at bounding box center [255, 74] width 262 height 8
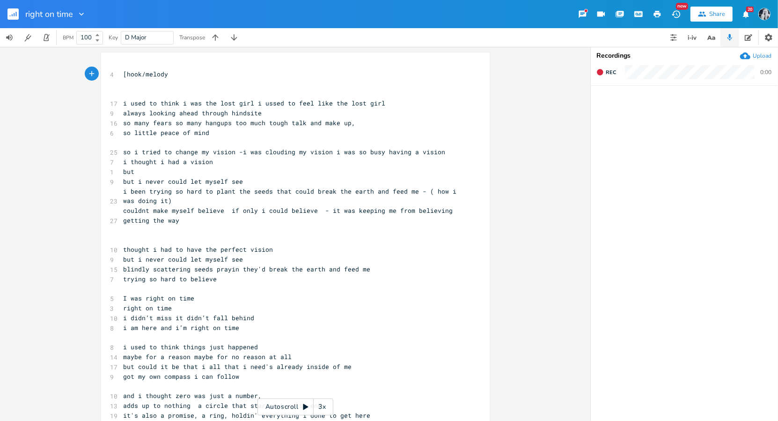
type textarea "[hook/melody]"
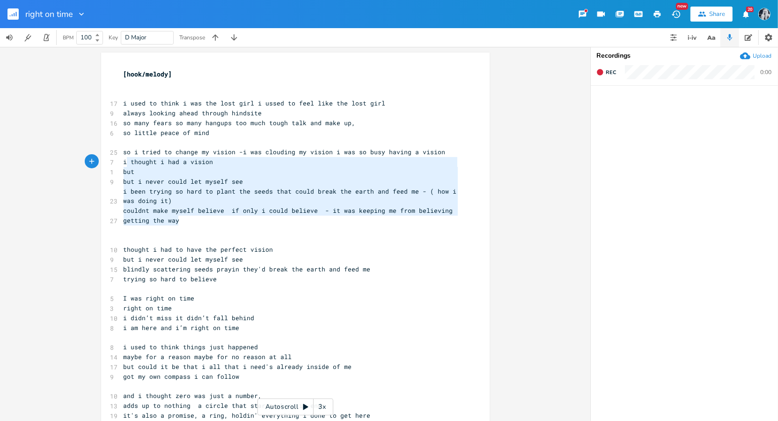
type textarea "so i tried to change my vision -i was clouding my vision i was so busy having a…"
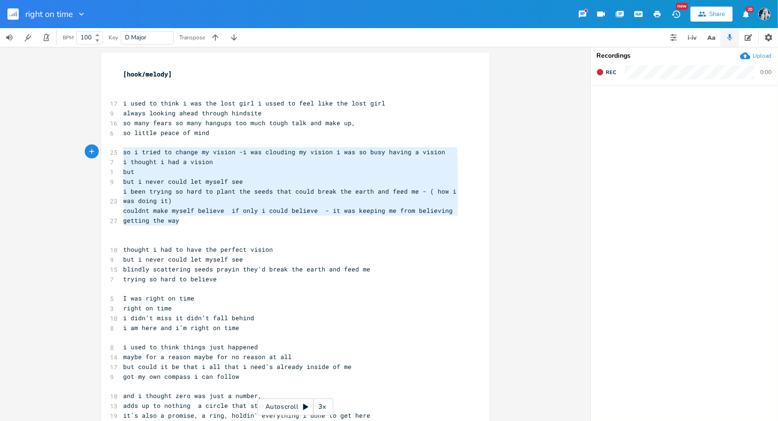
drag, startPoint x: 186, startPoint y: 220, endPoint x: 118, endPoint y: 151, distance: 97.0
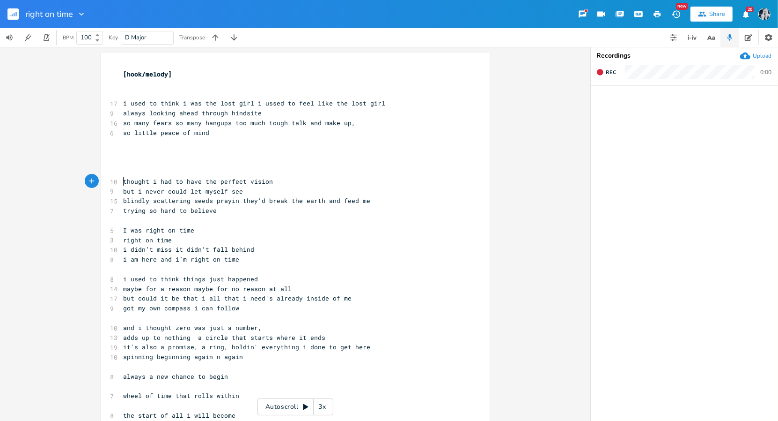
click at [124, 183] on span "thought i had to have the perfect vision" at bounding box center [199, 181] width 150 height 8
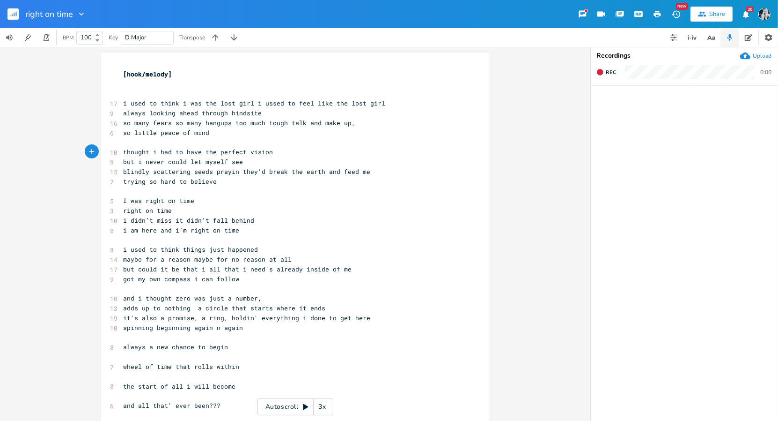
scroll to position [36, 0]
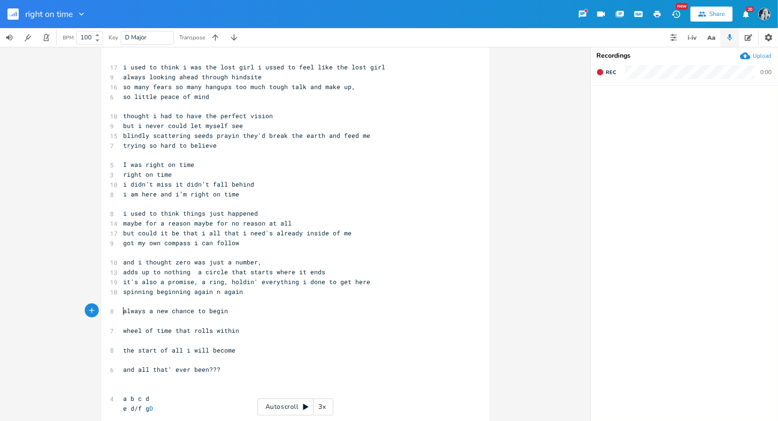
click at [122, 311] on pre "always a new chance to begin" at bounding box center [291, 311] width 338 height 10
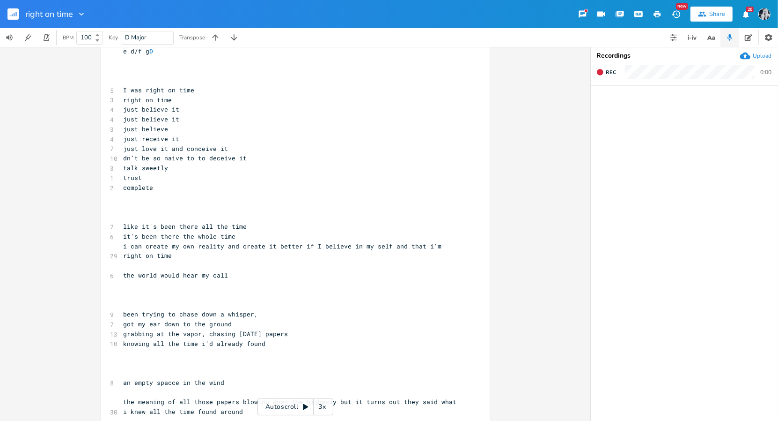
scroll to position [579, 0]
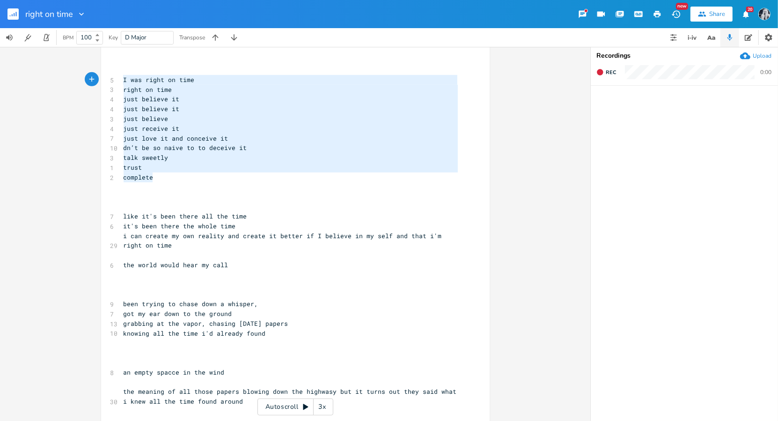
type textarea "I was right on time right on time just believe it just believe it just believe …"
drag, startPoint x: 150, startPoint y: 180, endPoint x: 119, endPoint y: 74, distance: 110.3
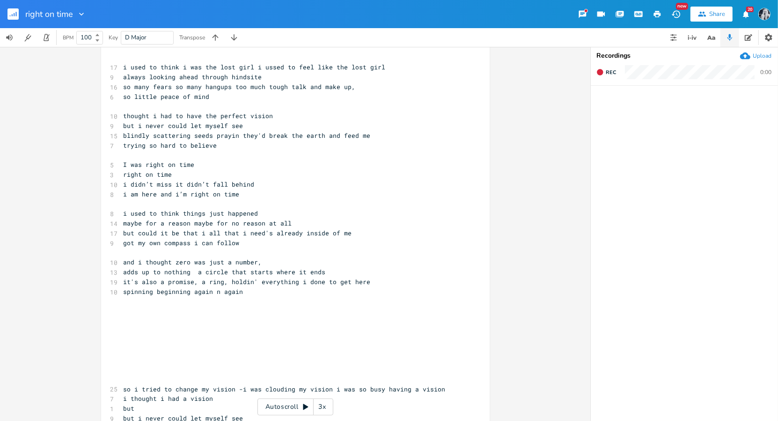
scroll to position [28, 0]
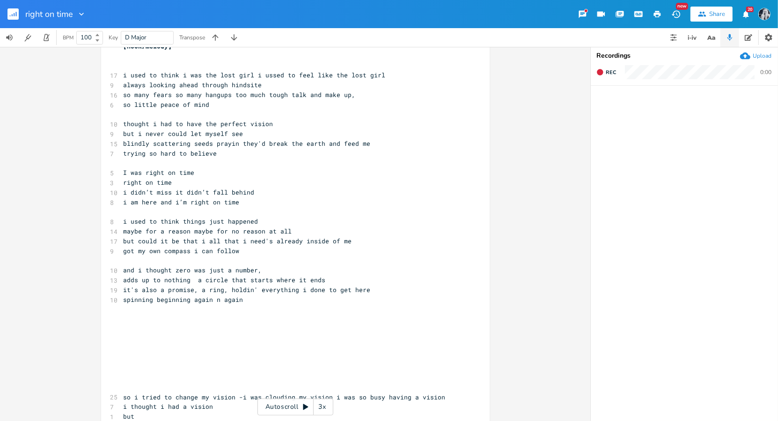
click at [130, 325] on pre "​" at bounding box center [291, 329] width 338 height 10
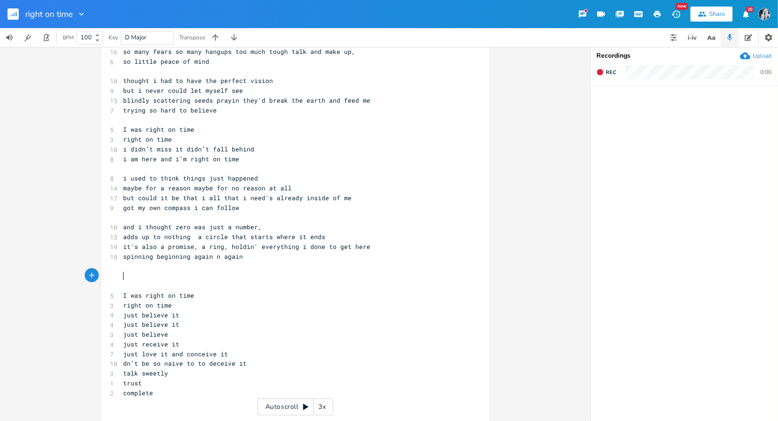
click at [134, 280] on pre "​" at bounding box center [291, 276] width 338 height 10
type textarea "b"
type textarea "chorus"
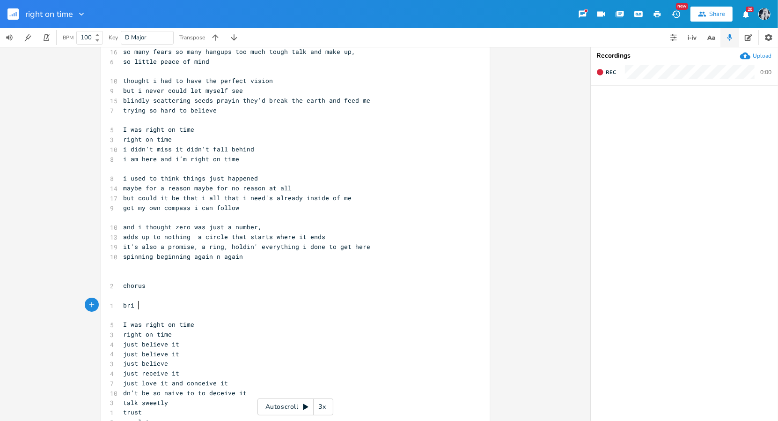
scroll to position [0, 10]
type textarea "brigge"
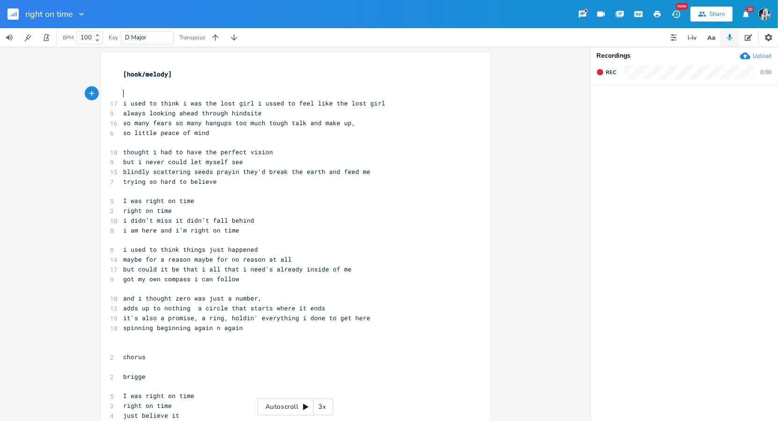
click at [122, 94] on pre "​" at bounding box center [291, 94] width 338 height 10
type textarea "9verse"
type textarea "[verse 1]"
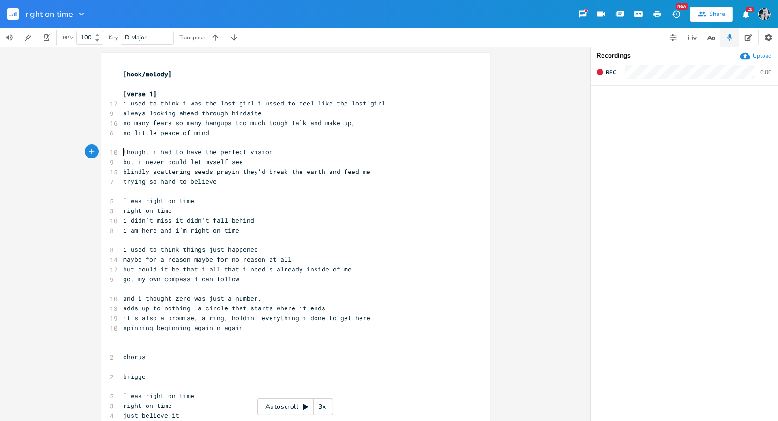
click at [122, 152] on pre "thought i had to have the perfect vision" at bounding box center [291, 152] width 338 height 10
type textarea "]verse"
type textarea "[verse 2]"
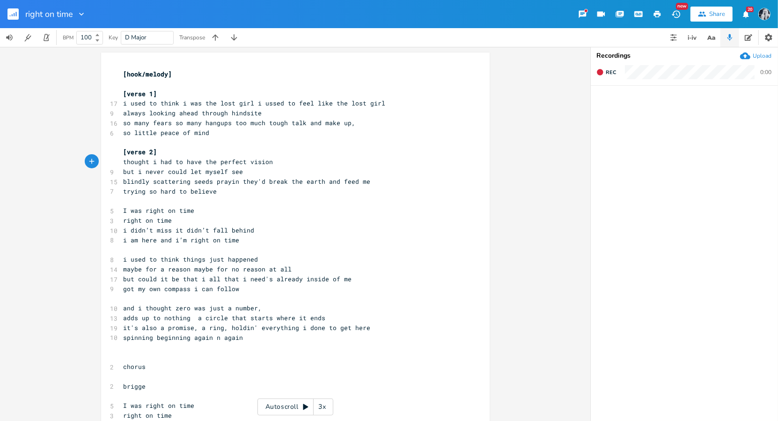
click at [122, 212] on pre "I was right on time" at bounding box center [291, 211] width 338 height 10
type textarea "c"
type textarea "[chorus]"
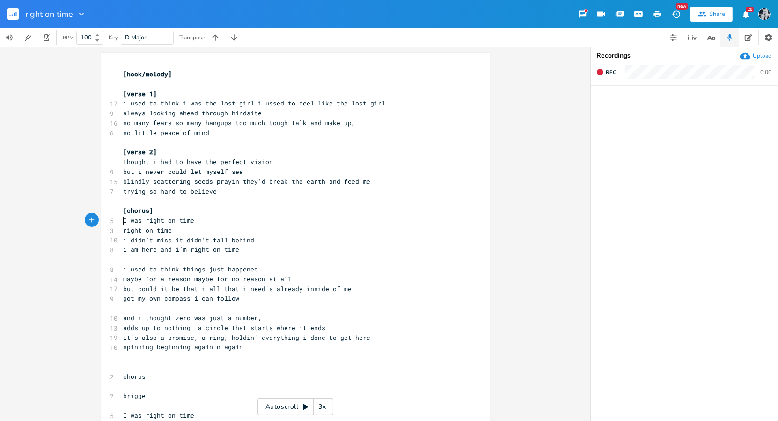
scroll to position [44, 0]
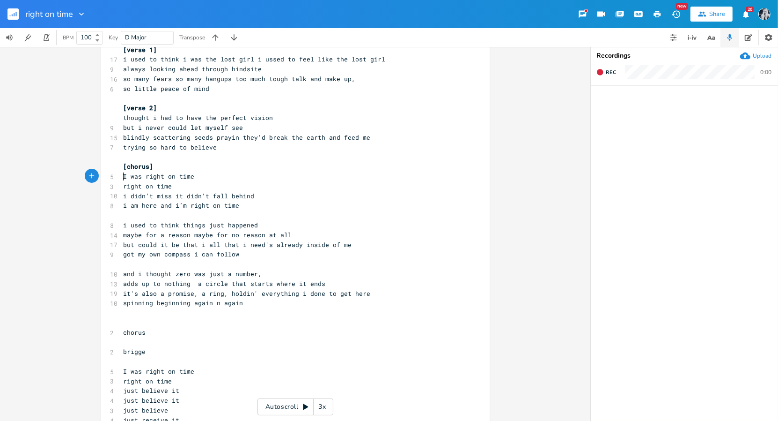
click at [124, 225] on span "i used to think things just happened" at bounding box center [191, 225] width 135 height 8
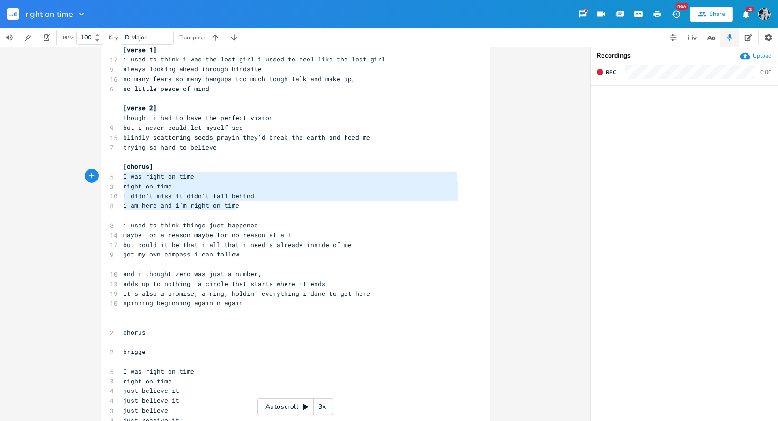
type textarea "[chorus] I was right on time right on time i didn’t miss it didn’t fall behind …"
drag, startPoint x: 237, startPoint y: 207, endPoint x: 114, endPoint y: 167, distance: 129.7
click at [241, 255] on pre "got my own compass i can follow" at bounding box center [291, 254] width 338 height 10
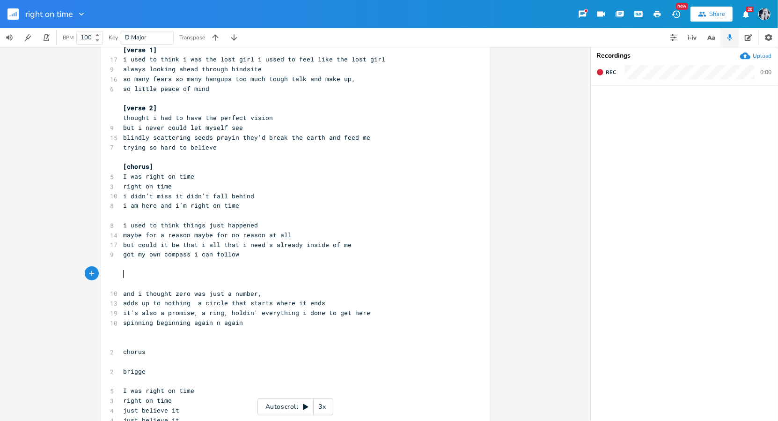
paste textarea "a"
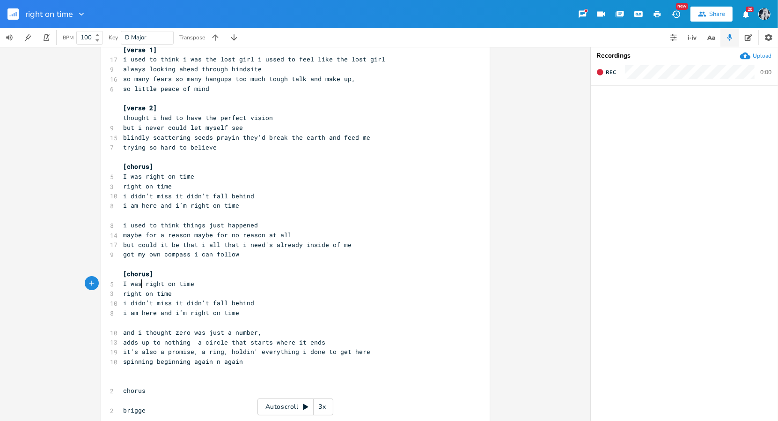
click at [141, 284] on span "I was right on time" at bounding box center [159, 283] width 71 height 8
type textarea "a"
type textarea "'m"
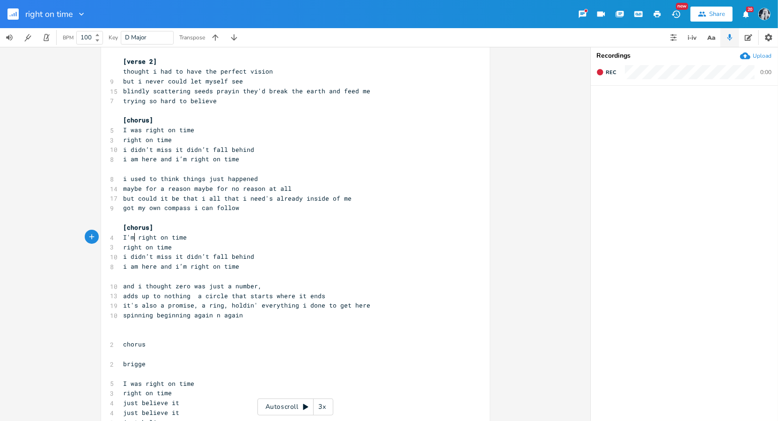
scroll to position [99, 0]
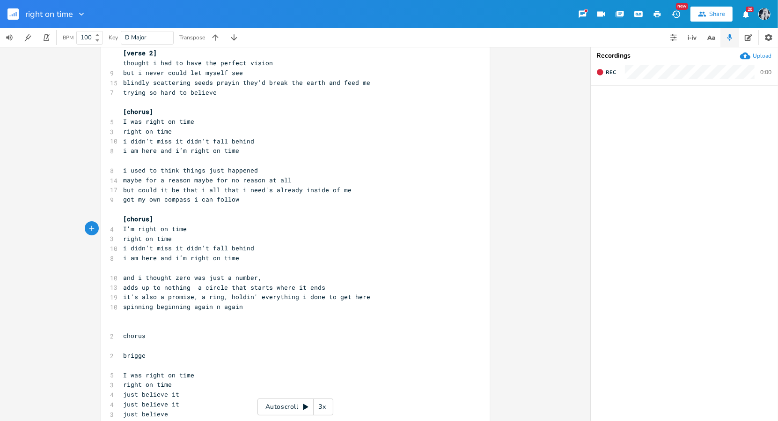
click at [124, 172] on span "i used to think things just happened" at bounding box center [191, 170] width 135 height 8
type textarea "[verse 3]"
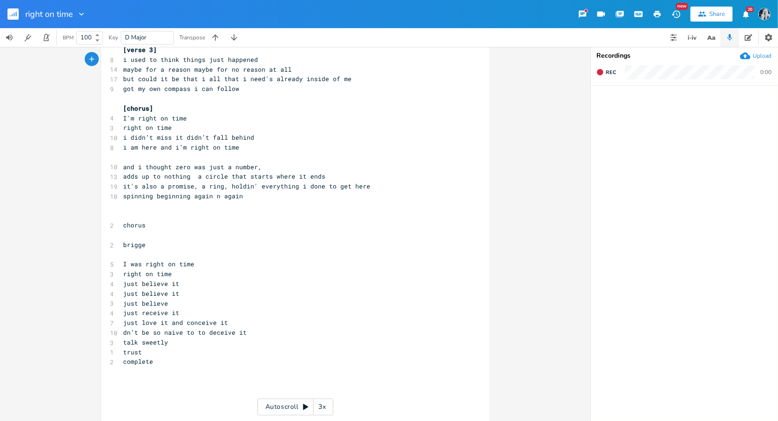
scroll to position [220, 0]
click at [241, 198] on span "spinning beginning again n again" at bounding box center [184, 195] width 120 height 8
type textarea "n"
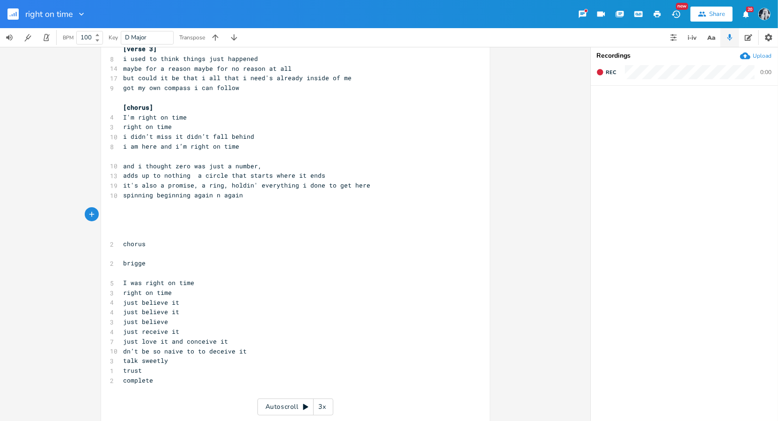
click at [149, 262] on pre "brigge" at bounding box center [291, 263] width 338 height 10
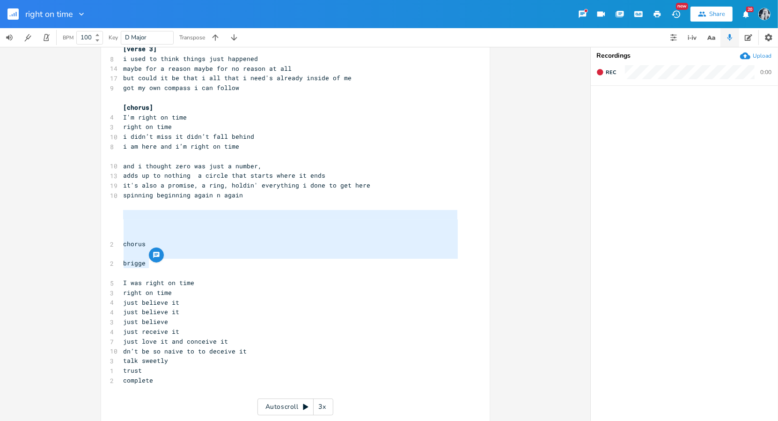
drag, startPoint x: 149, startPoint y: 262, endPoint x: 127, endPoint y: 214, distance: 53.2
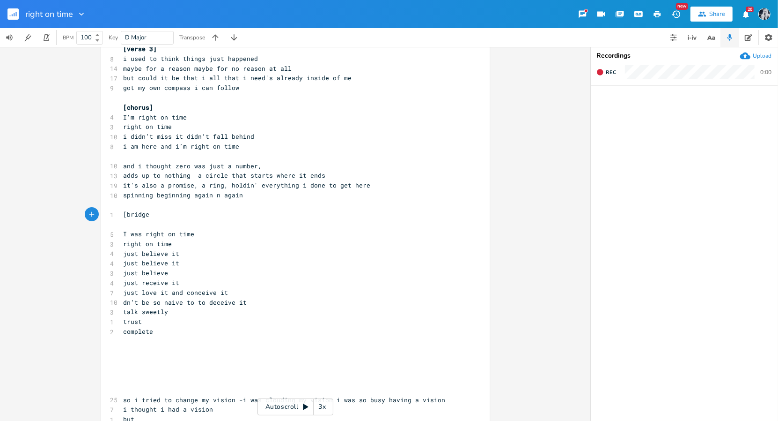
type textarea "[bridge]"
type textarea "I was right on time right on time"
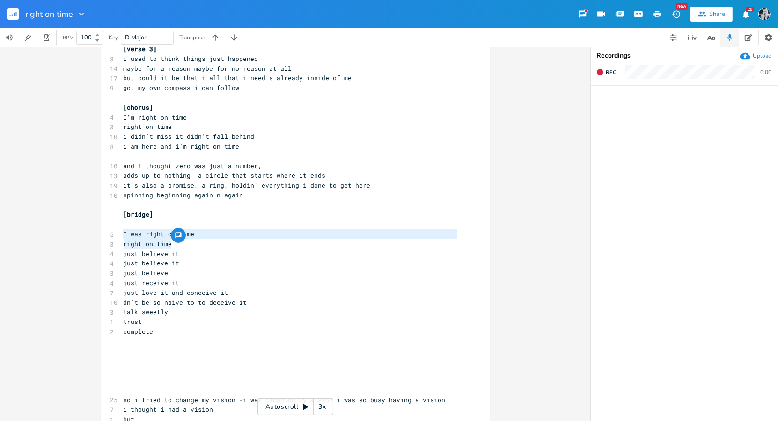
drag, startPoint x: 170, startPoint y: 246, endPoint x: 118, endPoint y: 234, distance: 53.7
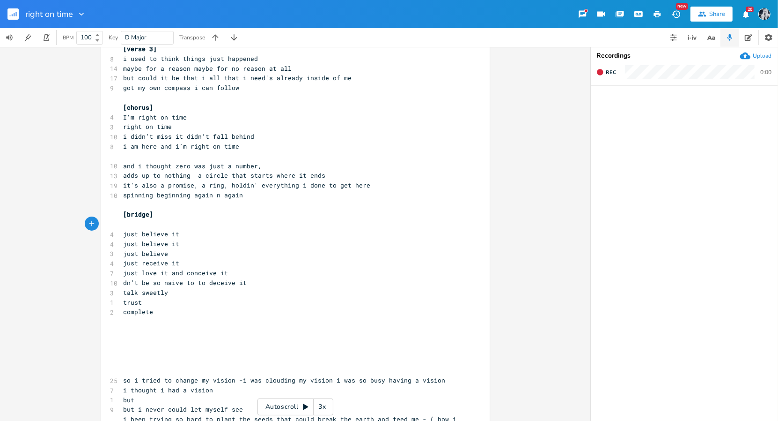
click at [164, 316] on pre "complete" at bounding box center [291, 312] width 338 height 10
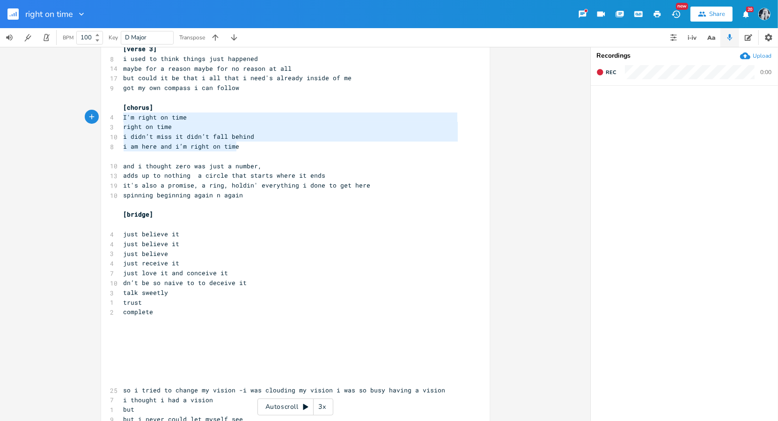
type textarea "[chorus] I'm right on time right on time i didn’t miss it didn’t fall behind i …"
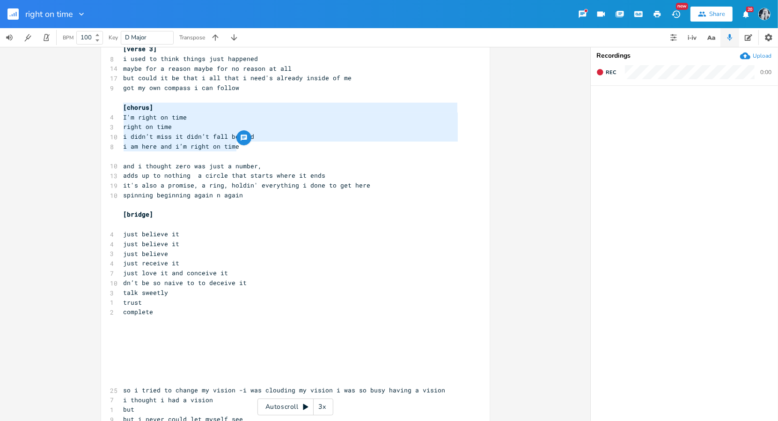
drag, startPoint x: 235, startPoint y: 148, endPoint x: 117, endPoint y: 110, distance: 124.4
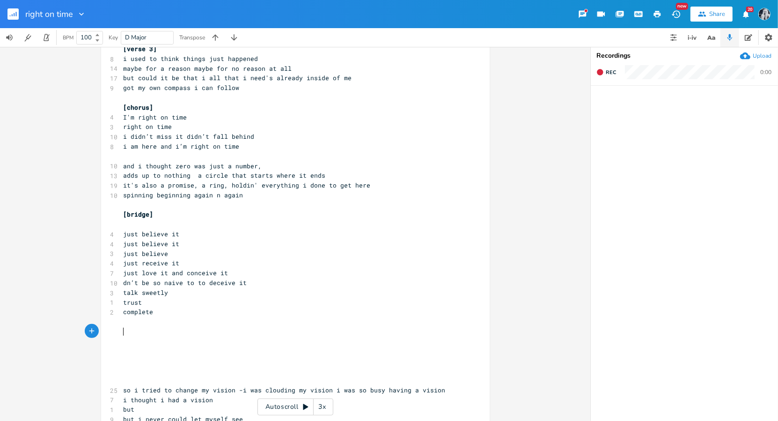
click at [122, 331] on pre "​" at bounding box center [291, 331] width 338 height 10
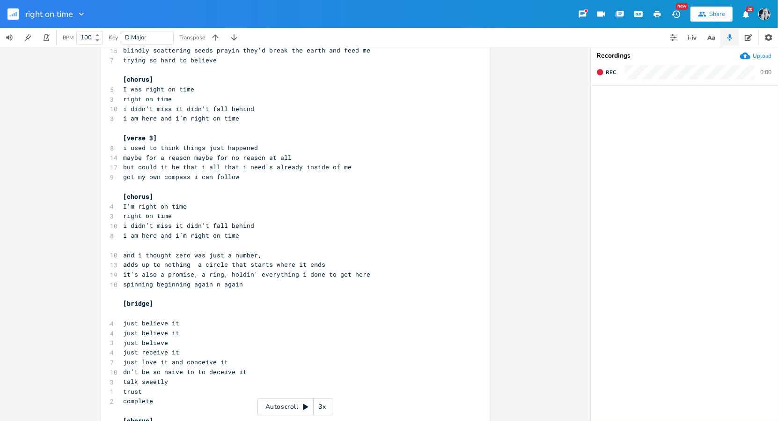
scroll to position [0, 0]
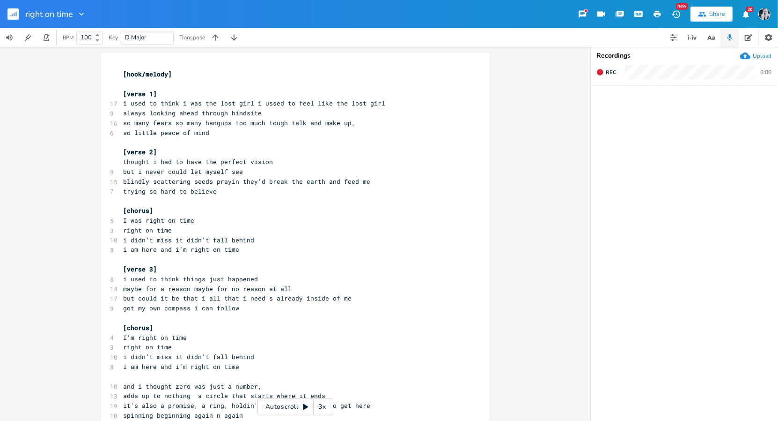
click at [125, 261] on pre "​" at bounding box center [291, 259] width 338 height 10
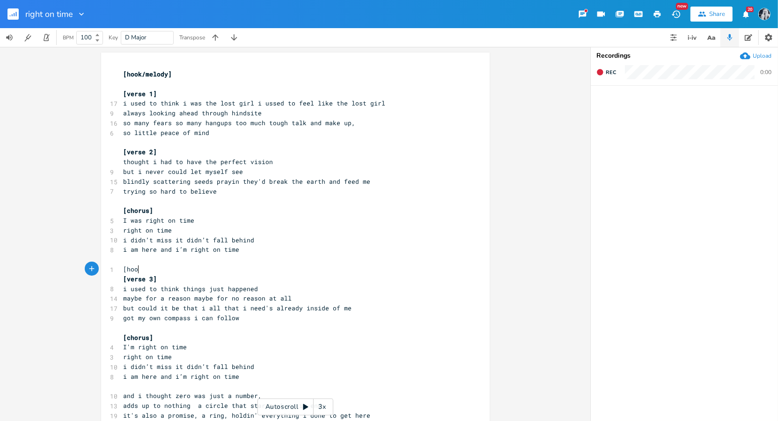
scroll to position [0, 15]
type textarea "[hook/melody]"
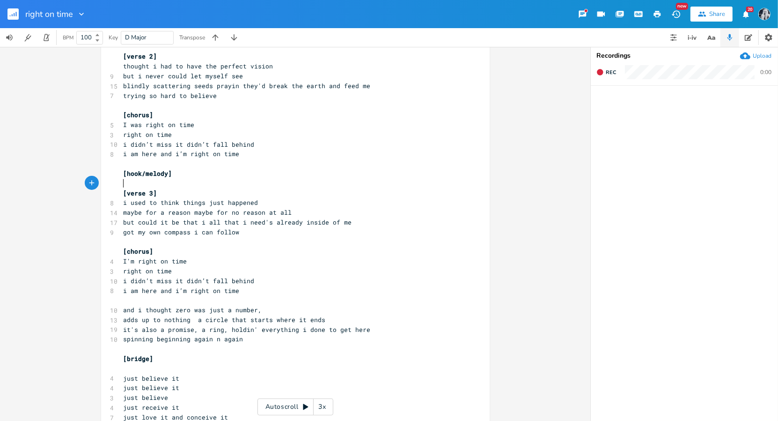
scroll to position [96, 0]
click at [124, 311] on span "and i thought zero was just a number," at bounding box center [193, 309] width 139 height 8
type textarea "[verse 4]"
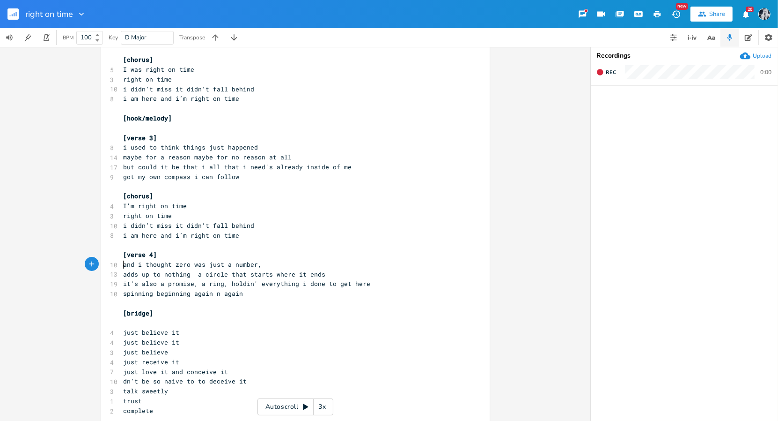
scroll to position [152, 0]
click at [243, 232] on pre "i am here and i’m right on time" at bounding box center [291, 234] width 338 height 10
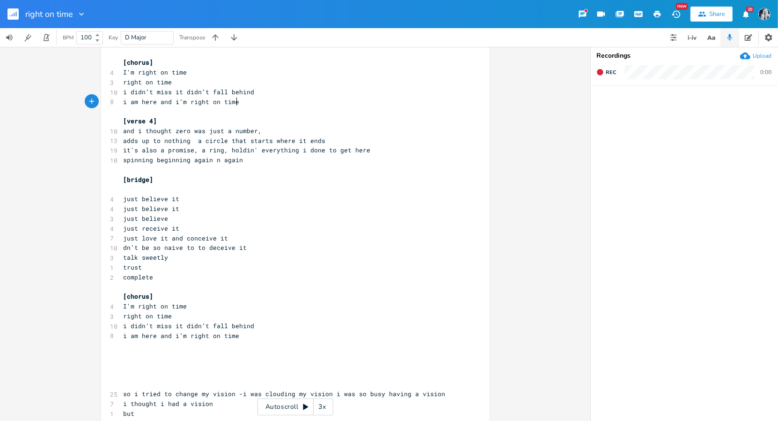
scroll to position [283, 0]
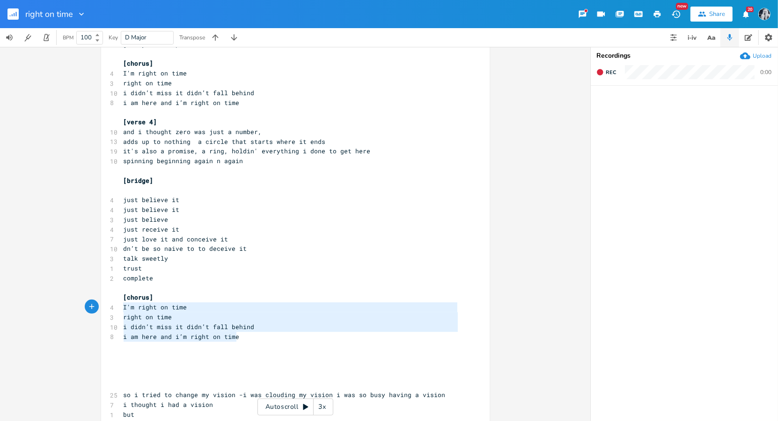
type textarea "[chorus] I'm right on time right on time i didn’t miss it didn’t fall behind i …"
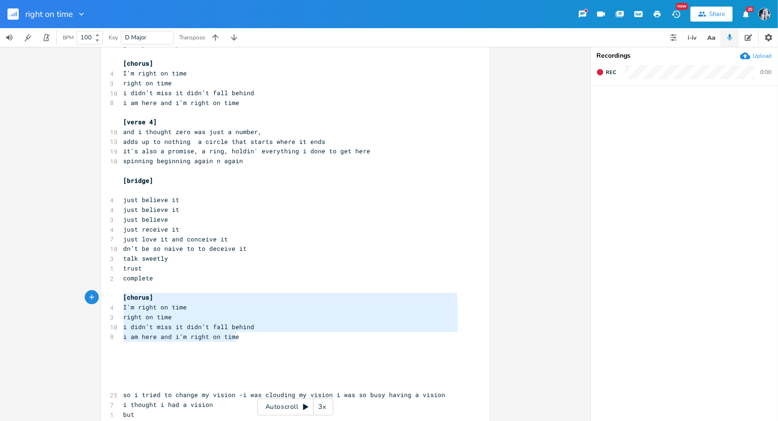
drag, startPoint x: 238, startPoint y: 337, endPoint x: 110, endPoint y: 294, distance: 136.0
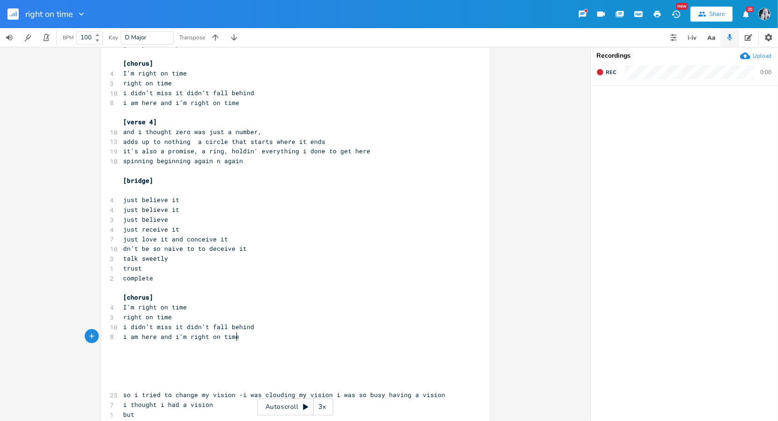
click at [256, 337] on pre "i am here and i’m right on time" at bounding box center [291, 337] width 338 height 10
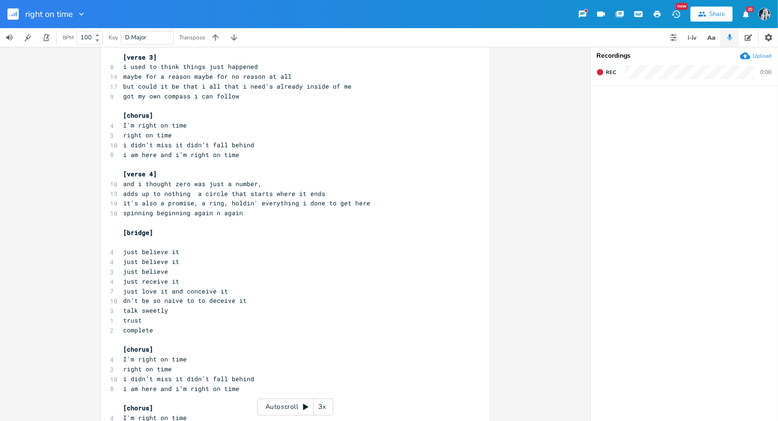
scroll to position [0, 0]
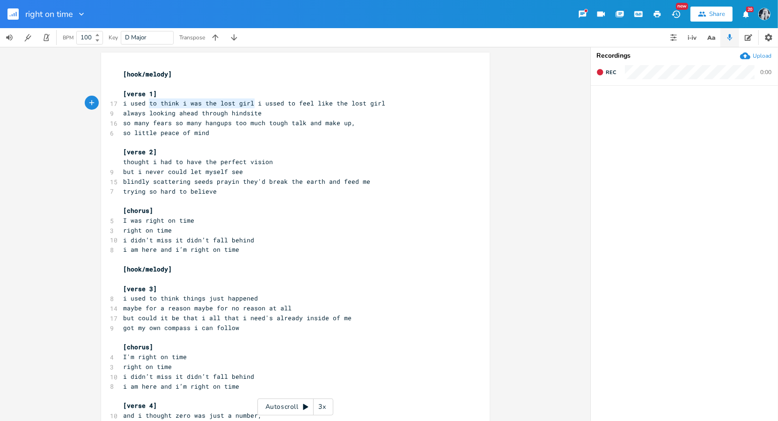
type textarea "i used to think i was the lost girl"
drag, startPoint x: 252, startPoint y: 104, endPoint x: 115, endPoint y: 102, distance: 137.7
click at [122, 102] on div "17 i used to think i was the lost girl i ussed to feel like the lost girl" at bounding box center [291, 103] width 338 height 10
type textarea "/"
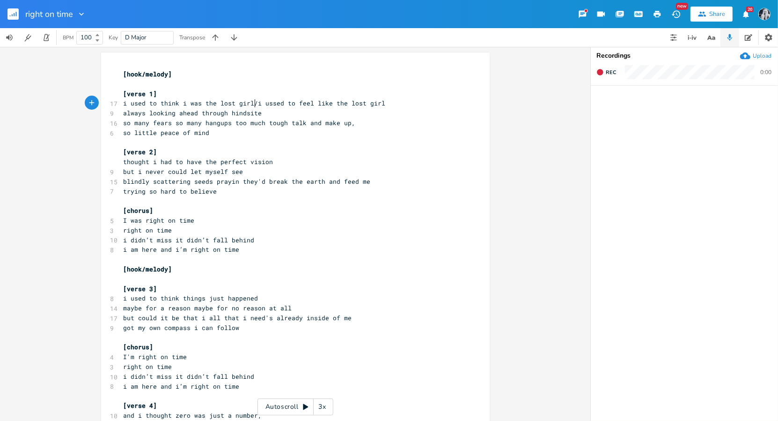
click at [256, 115] on span "always looking ahead through hindsite" at bounding box center [193, 113] width 139 height 8
type textarea "ght"
click at [264, 150] on pre "[verse 2]" at bounding box center [291, 152] width 338 height 10
click at [211, 164] on span "thought i had to have the perfect vision" at bounding box center [199, 161] width 150 height 8
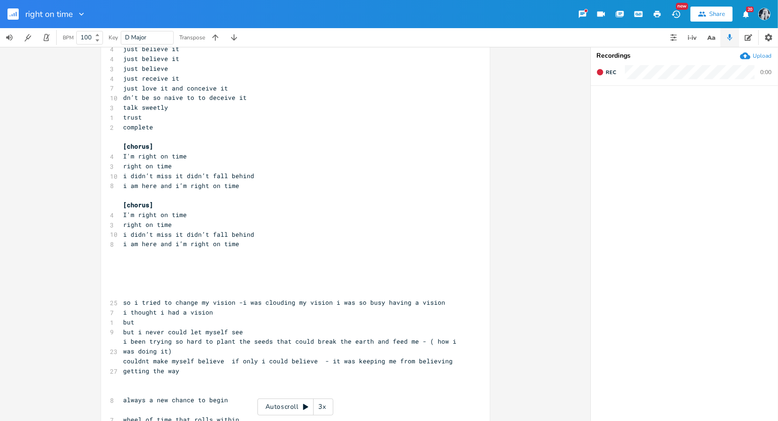
scroll to position [435, 0]
click at [180, 177] on span "i didn’t miss it didn’t fall behind" at bounding box center [189, 175] width 131 height 8
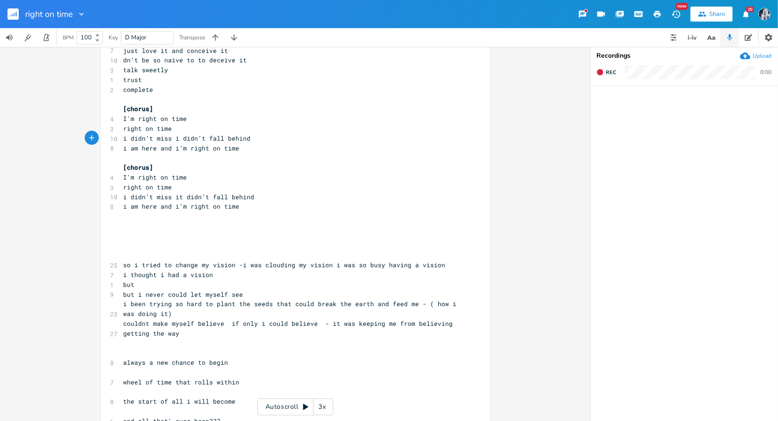
click at [138, 242] on pre "​" at bounding box center [291, 246] width 338 height 10
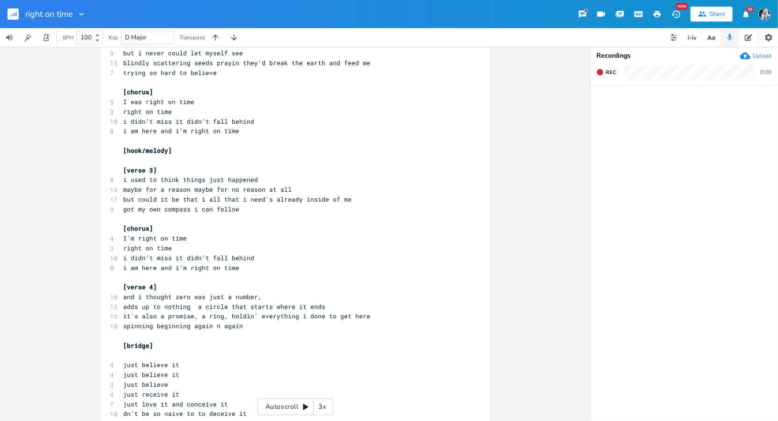
scroll to position [0, 0]
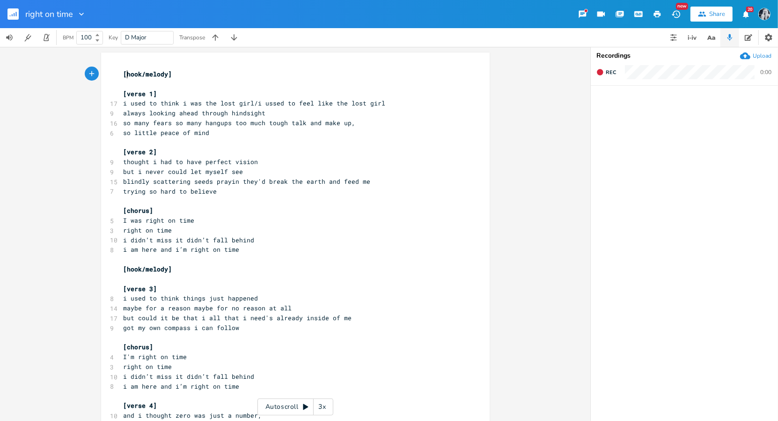
click at [125, 75] on span "[hook/melody]" at bounding box center [148, 74] width 49 height 8
type textarea "intro-"
click at [162, 77] on span "[intro-hook/melody]" at bounding box center [159, 74] width 71 height 8
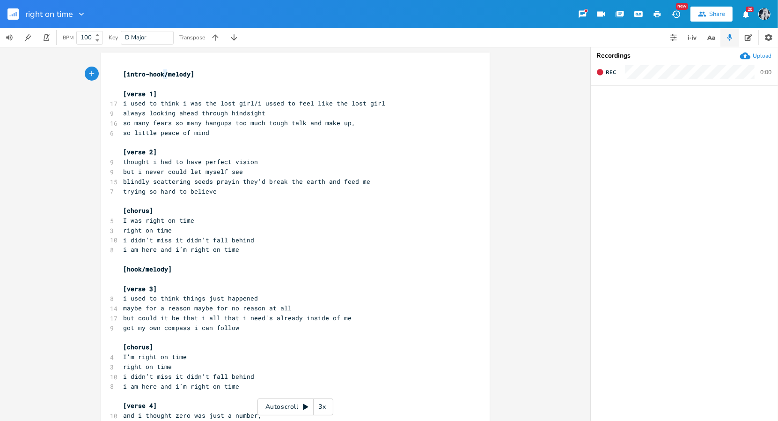
click at [162, 77] on span "[intro-hook/melody]" at bounding box center [159, 74] width 71 height 8
type textarea "[intro-hook/melody]"
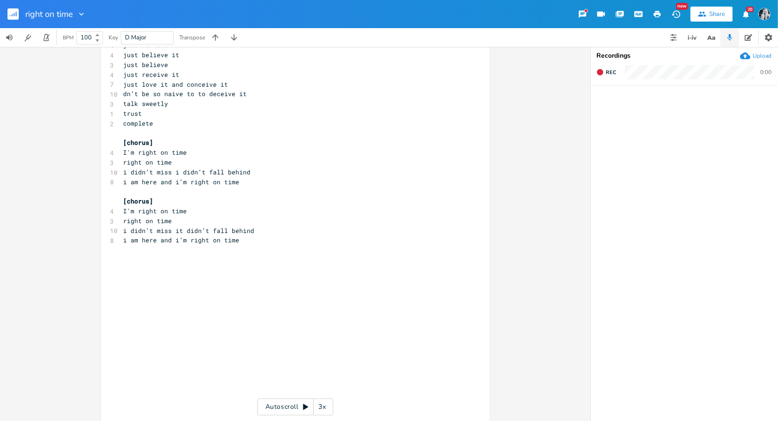
scroll to position [438, 0]
click at [244, 239] on pre "i am here and i’m right on time" at bounding box center [291, 240] width 338 height 10
click at [348, 253] on pre "​" at bounding box center [291, 249] width 338 height 10
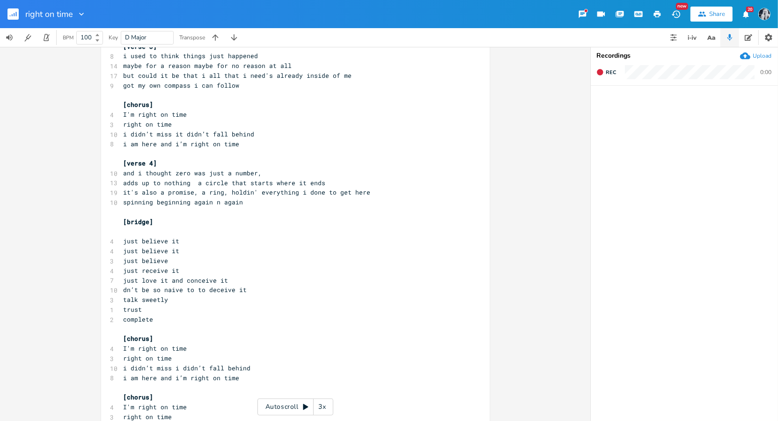
scroll to position [241, 0]
click at [137, 232] on pre "​" at bounding box center [291, 233] width 338 height 10
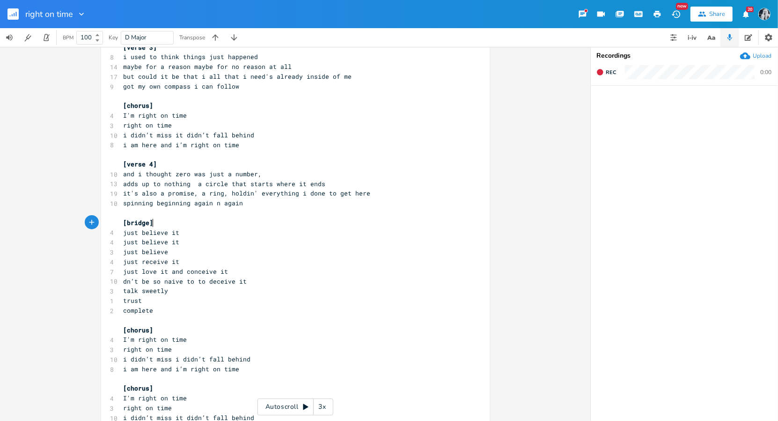
scroll to position [0, 0]
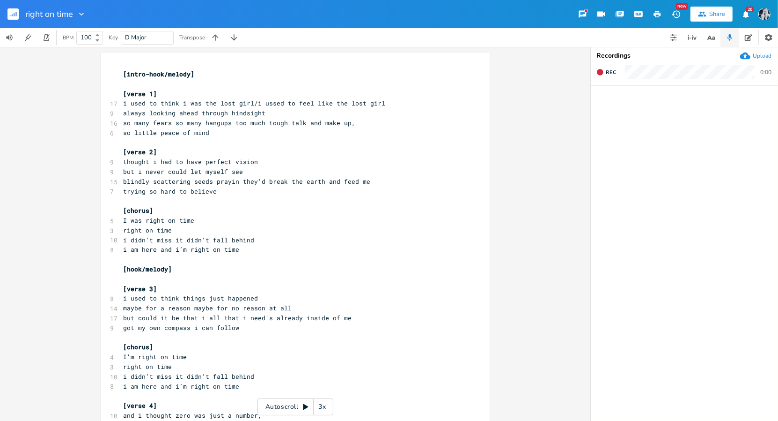
click at [163, 93] on pre "[verse 1]" at bounding box center [291, 94] width 338 height 10
click at [13, 15] on rect "button" at bounding box center [12, 13] width 11 height 11
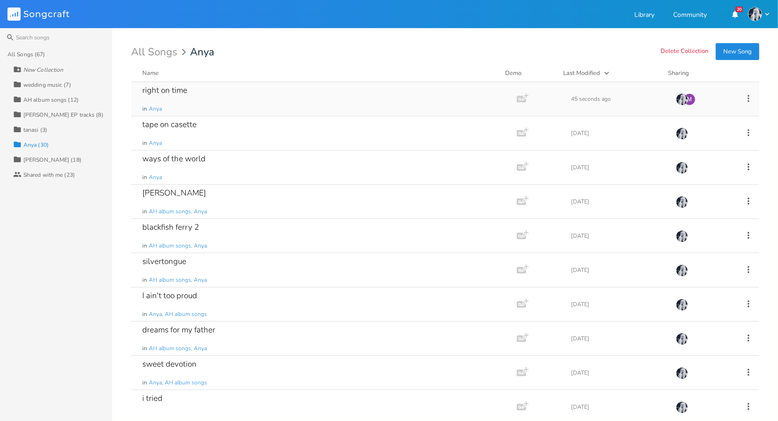
click at [181, 104] on div "right on time in Anya" at bounding box center [322, 99] width 360 height 34
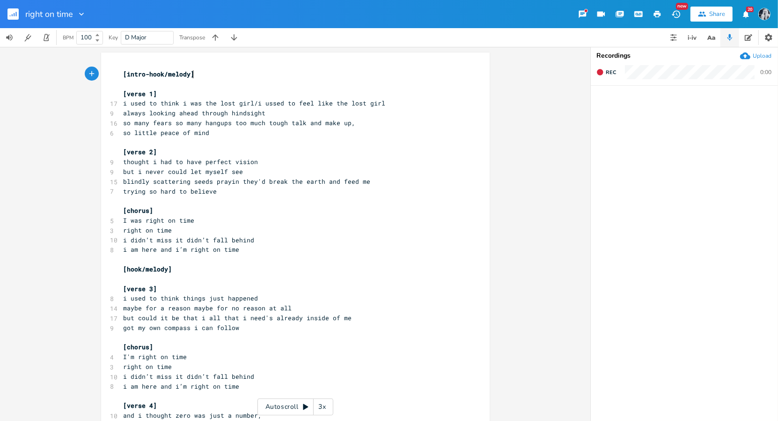
click at [168, 178] on span "blindly scattering seeds prayin they'd break the earth and feed me" at bounding box center [247, 181] width 247 height 8
click at [168, 173] on span "but i never could let myself see" at bounding box center [184, 171] width 120 height 8
type textarea "w"
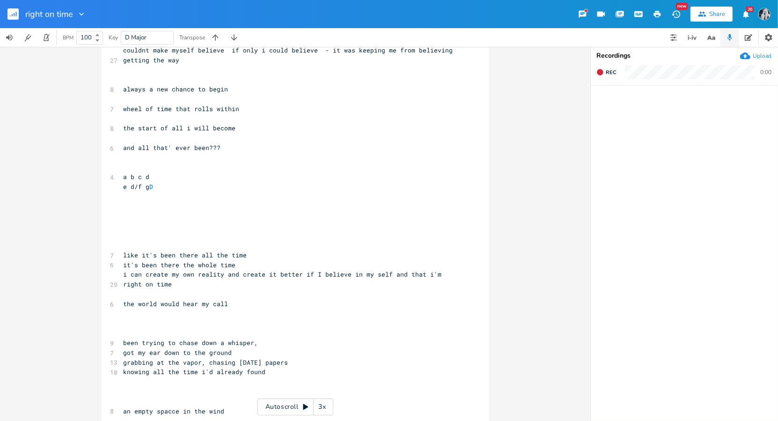
scroll to position [933, 0]
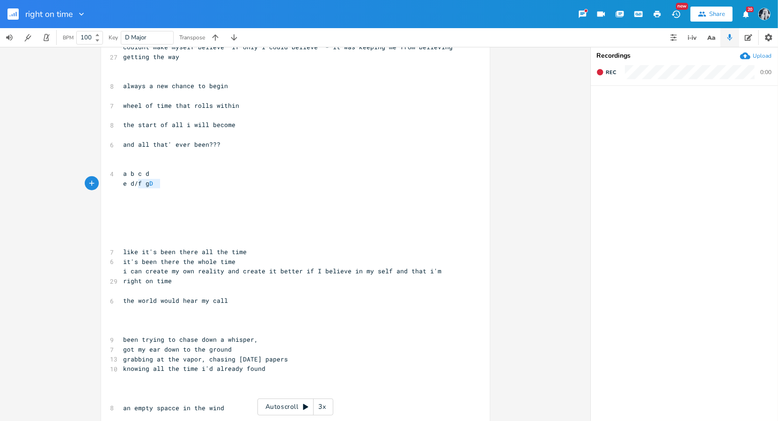
type textarea "a b c d e d/f g D"
drag, startPoint x: 169, startPoint y: 183, endPoint x: 114, endPoint y: 175, distance: 54.9
click at [114, 175] on div "a b c d e d/f g D x [intro-hook/melody] ​ [verse 1] 17 i used to think i was th…" at bounding box center [295, 382] width 389 height 2524
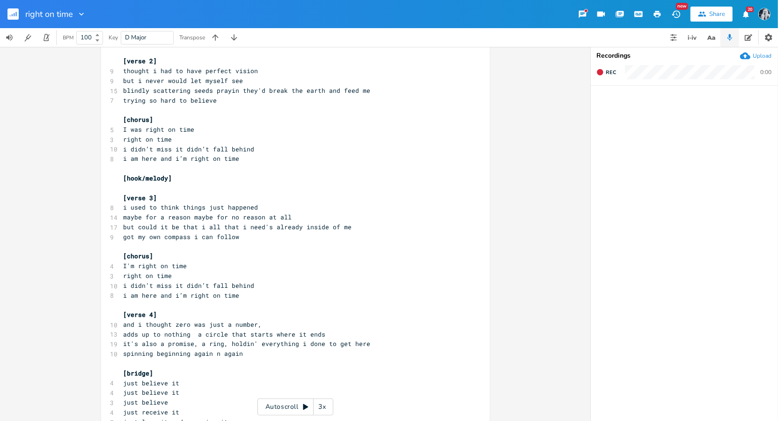
scroll to position [0, 0]
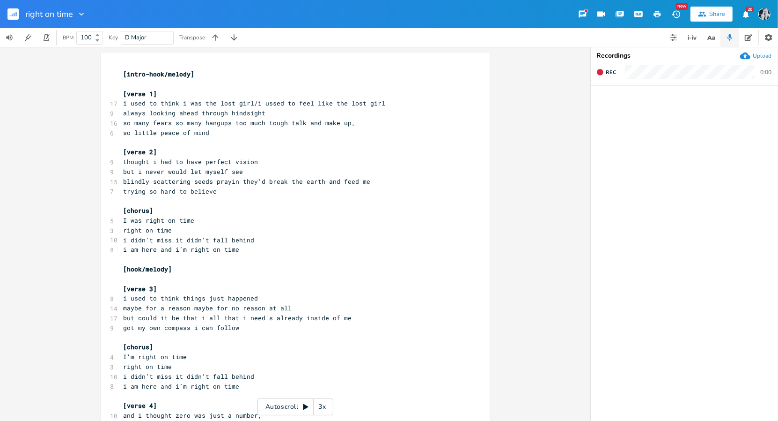
click at [176, 268] on pre "[hook/melody]" at bounding box center [291, 269] width 338 height 10
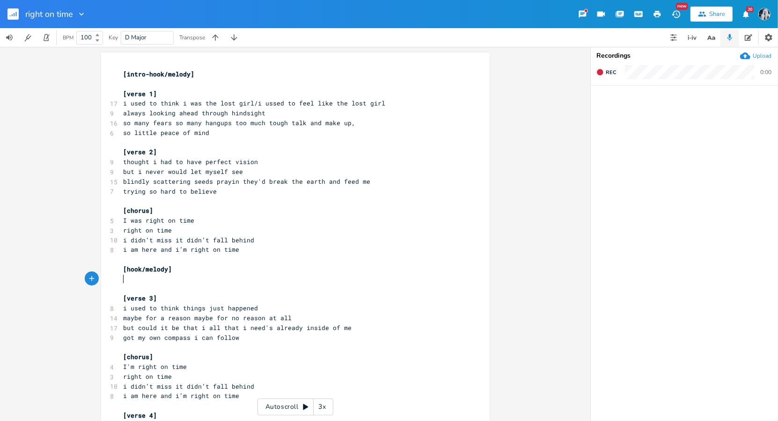
paste textarea
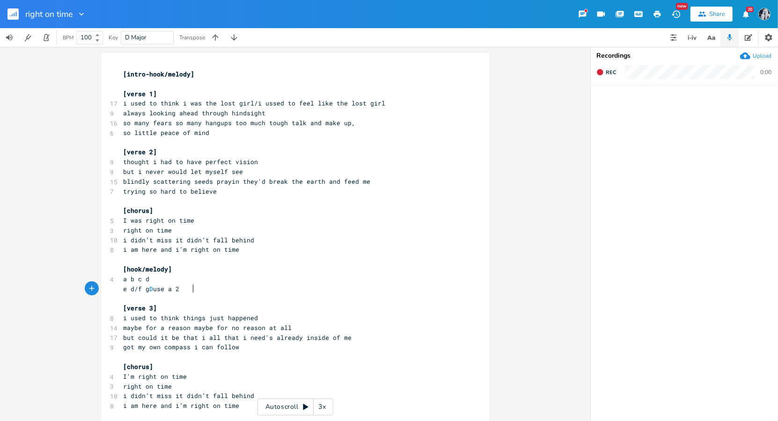
type textarea "use a 2m"
type textarea "maj?"
type textarea "?"
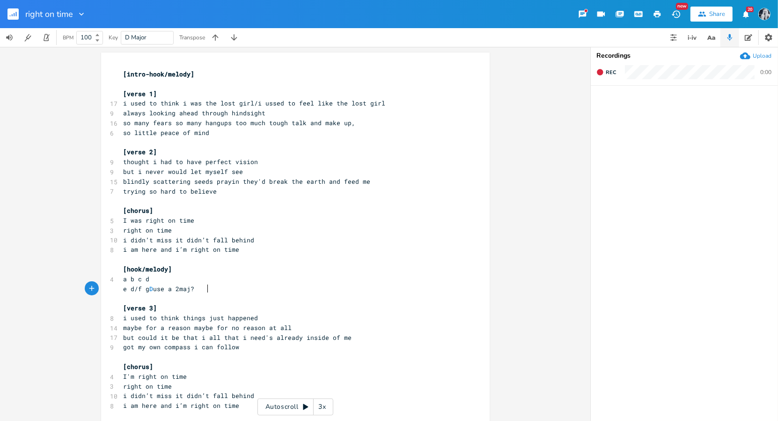
scroll to position [0, 2]
type textarea "to 4?"
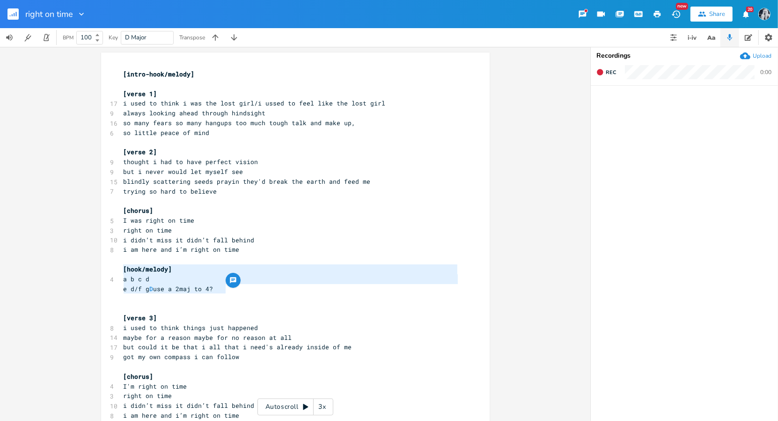
type textarea "a b c d e d/f g D use a 2maj to 4?"
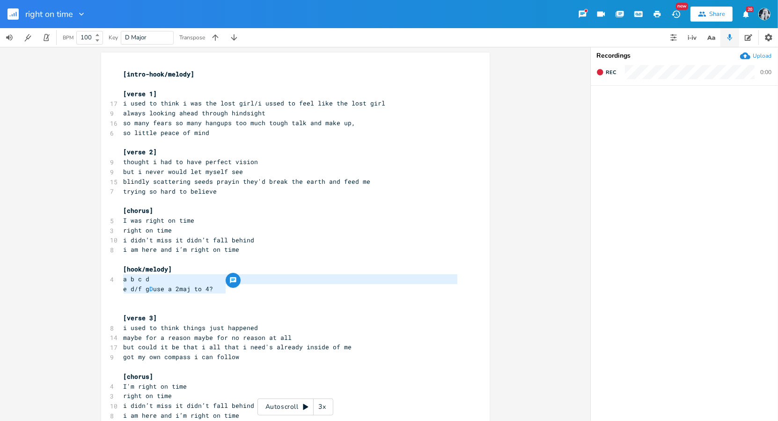
drag, startPoint x: 223, startPoint y: 291, endPoint x: 106, endPoint y: 276, distance: 118.0
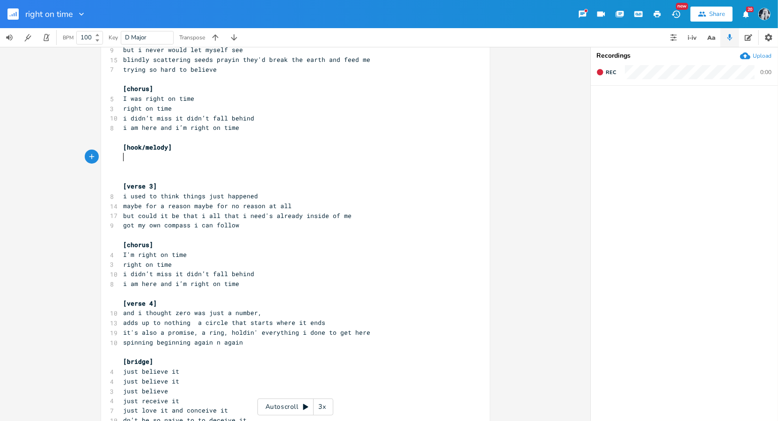
scroll to position [166, 0]
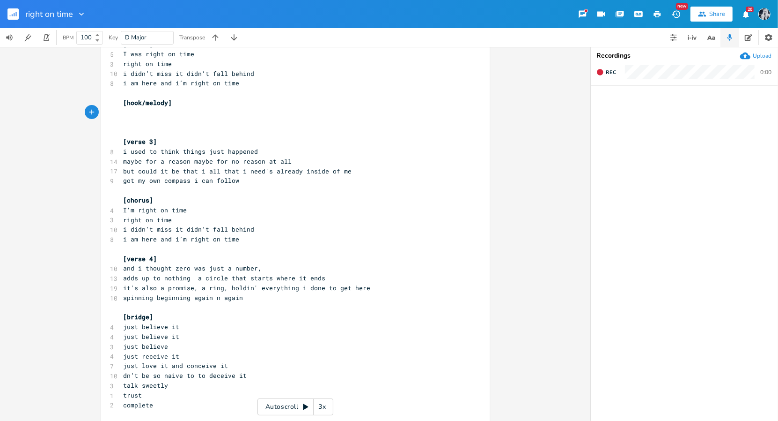
click at [158, 318] on pre "[bridge]" at bounding box center [291, 317] width 338 height 10
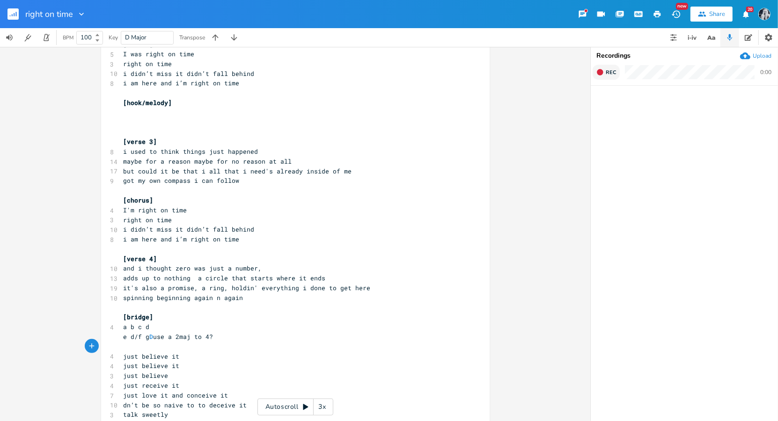
click at [602, 72] on icon "button" at bounding box center [600, 72] width 6 height 6
click at [602, 72] on rect "button" at bounding box center [600, 72] width 5 height 5
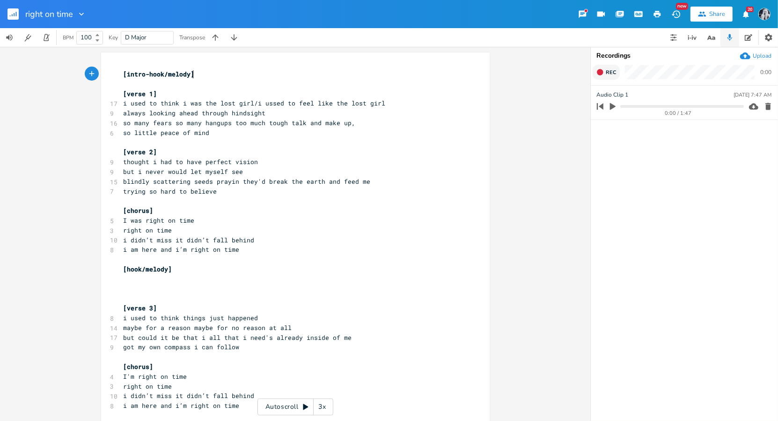
scroll to position [0, 0]
click at [207, 69] on pre "[intro-hook/melody]" at bounding box center [291, 74] width 338 height 10
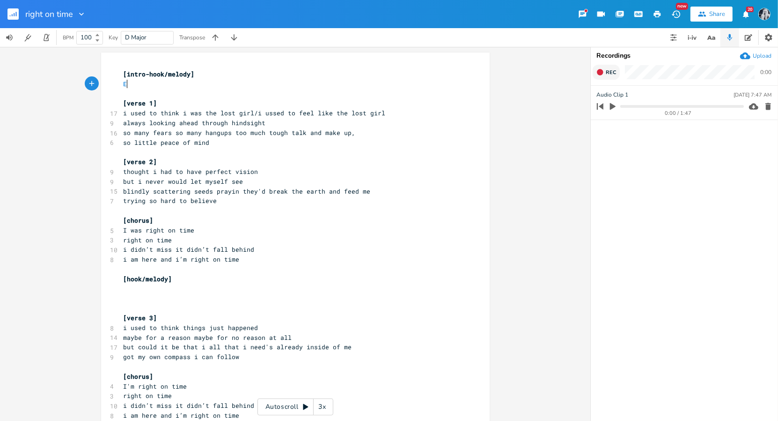
type textarea "Em"
type textarea "em"
type textarea "c"
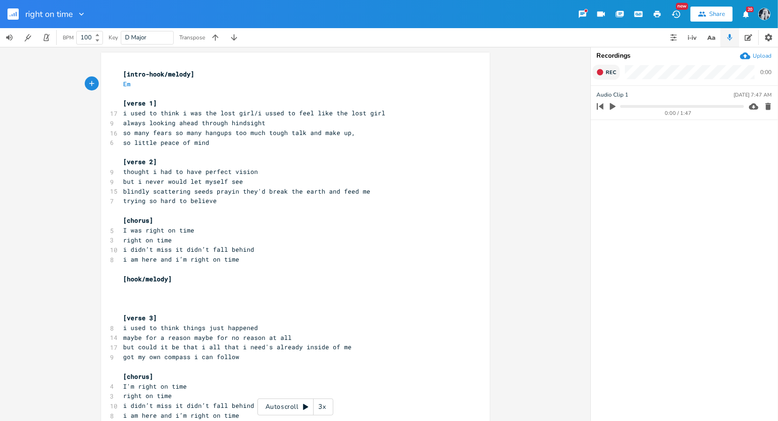
scroll to position [0, 2]
type textarea "g"
type textarea "d"
type textarea "x3"
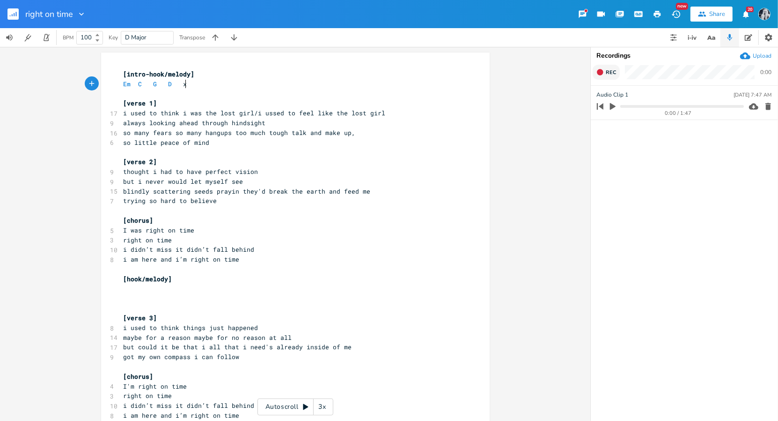
scroll to position [0, 6]
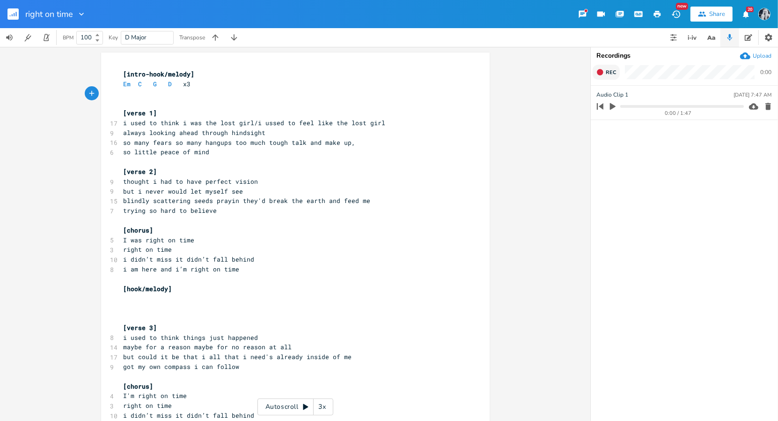
type textarea "a"
type textarea "c"
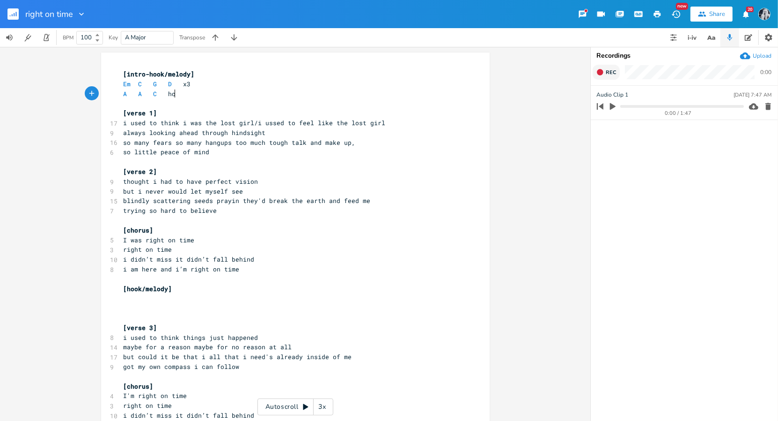
type textarea "hold"
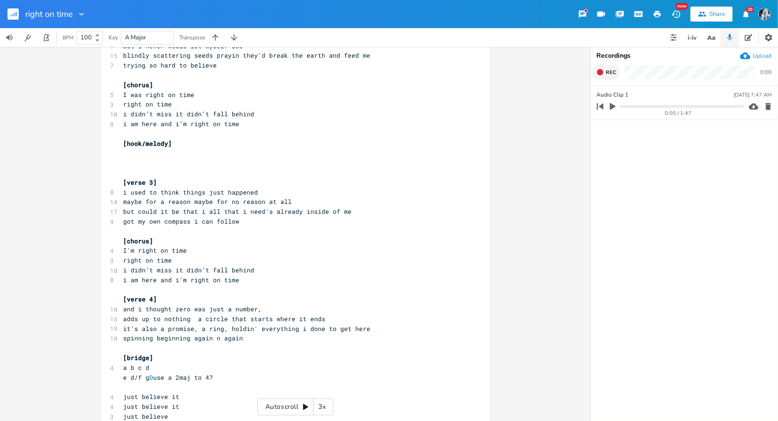
scroll to position [167, 0]
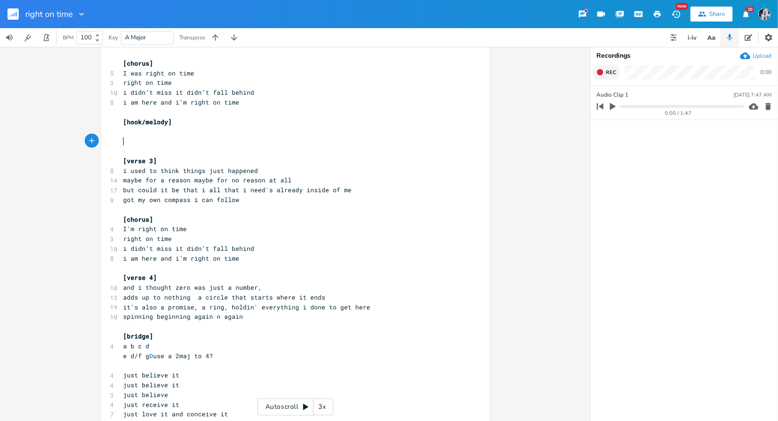
click at [144, 144] on pre "​" at bounding box center [291, 141] width 338 height 10
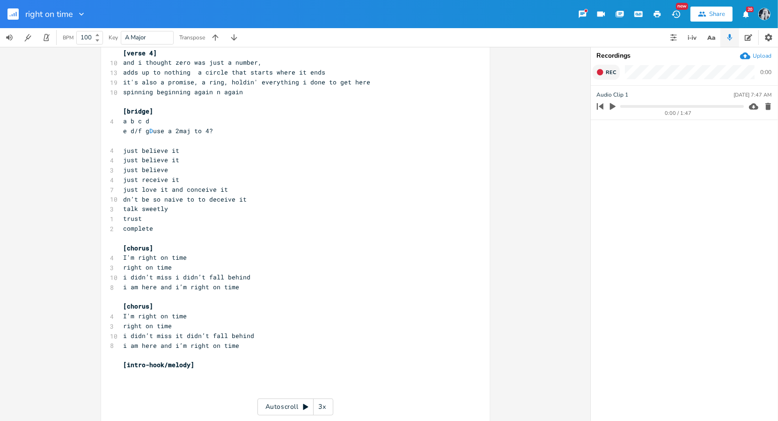
scroll to position [372, 0]
type textarea "i didn’t miss it didn’t fall behind i am here and i’m right on time"
drag, startPoint x: 237, startPoint y: 344, endPoint x: 117, endPoint y: 335, distance: 120.7
click at [125, 307] on span "[chorus]" at bounding box center [139, 305] width 30 height 8
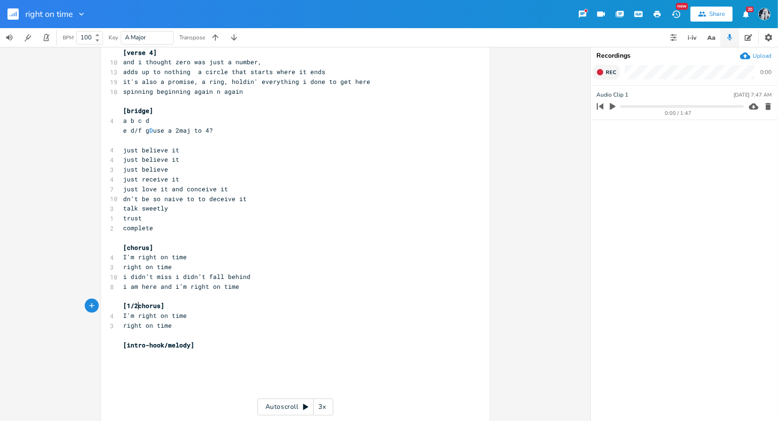
type textarea "1/2"
click at [200, 342] on pre "[intro-hook/melody]" at bounding box center [291, 345] width 338 height 10
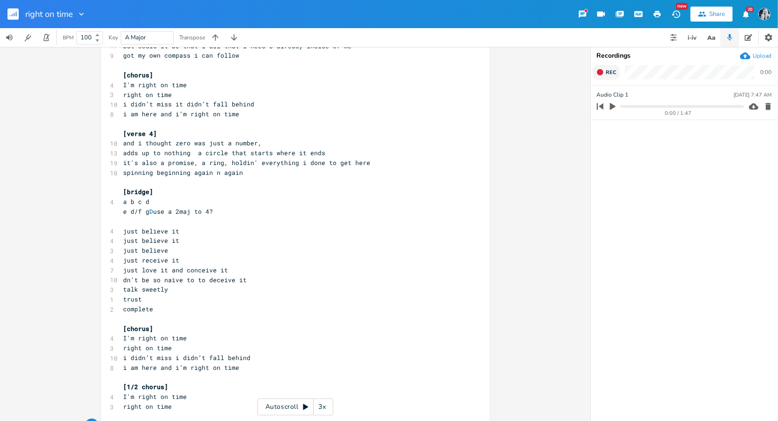
scroll to position [0, 0]
